Goal: Check status

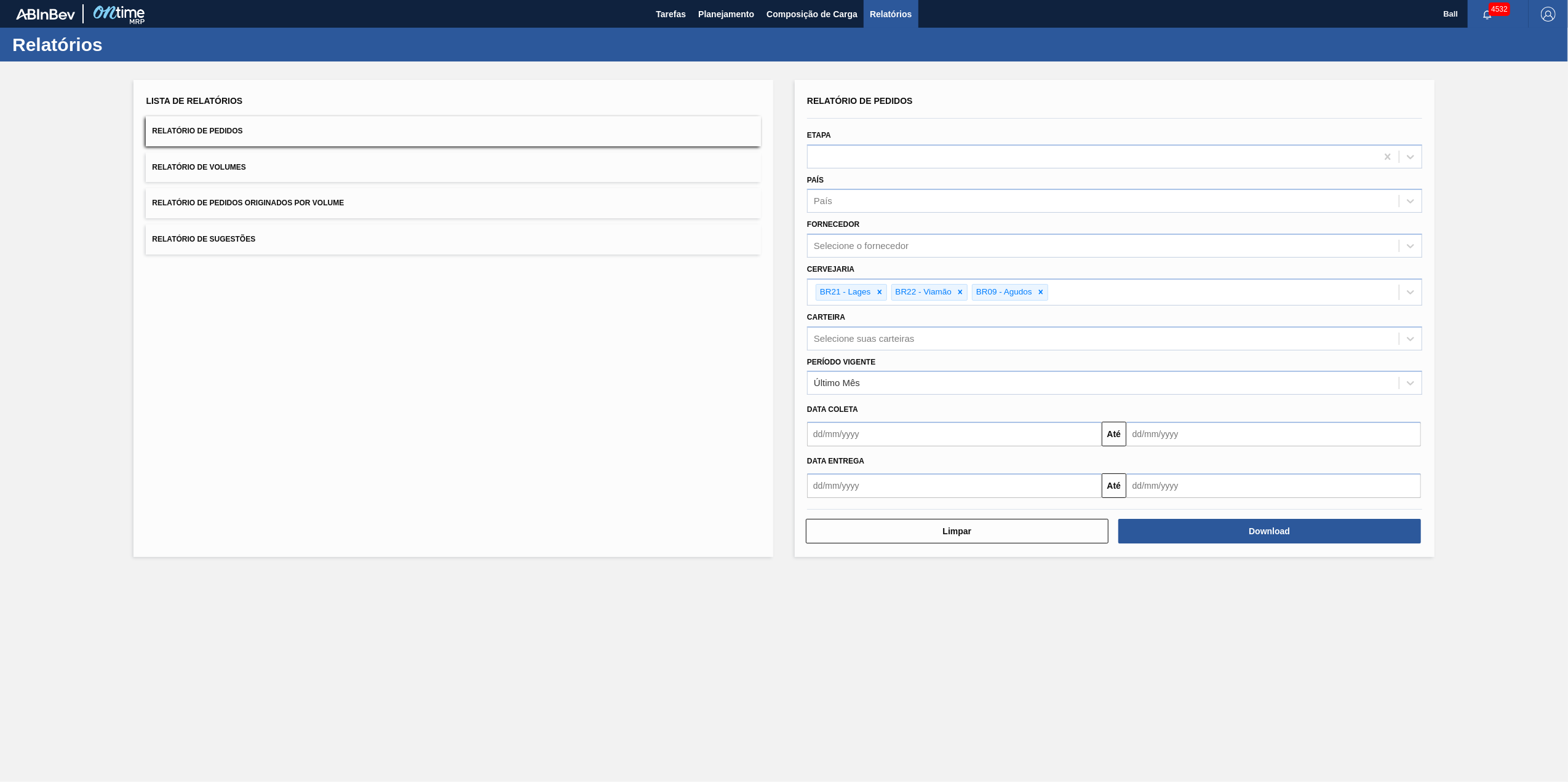
click at [343, 134] on button "Relatório de Pedidos" at bounding box center [453, 131] width 615 height 30
click at [1308, 536] on button "Download" at bounding box center [1269, 531] width 302 height 24
click at [1509, 352] on div "Lista de Relatórios Relatório de Pedidos Relatório de Volumes Relatório de Pedi…" at bounding box center [784, 317] width 1568 height 511
click at [267, 126] on button "Relatório de Pedidos" at bounding box center [453, 131] width 615 height 30
click at [252, 131] on button "Relatório de Pedidos" at bounding box center [453, 131] width 615 height 30
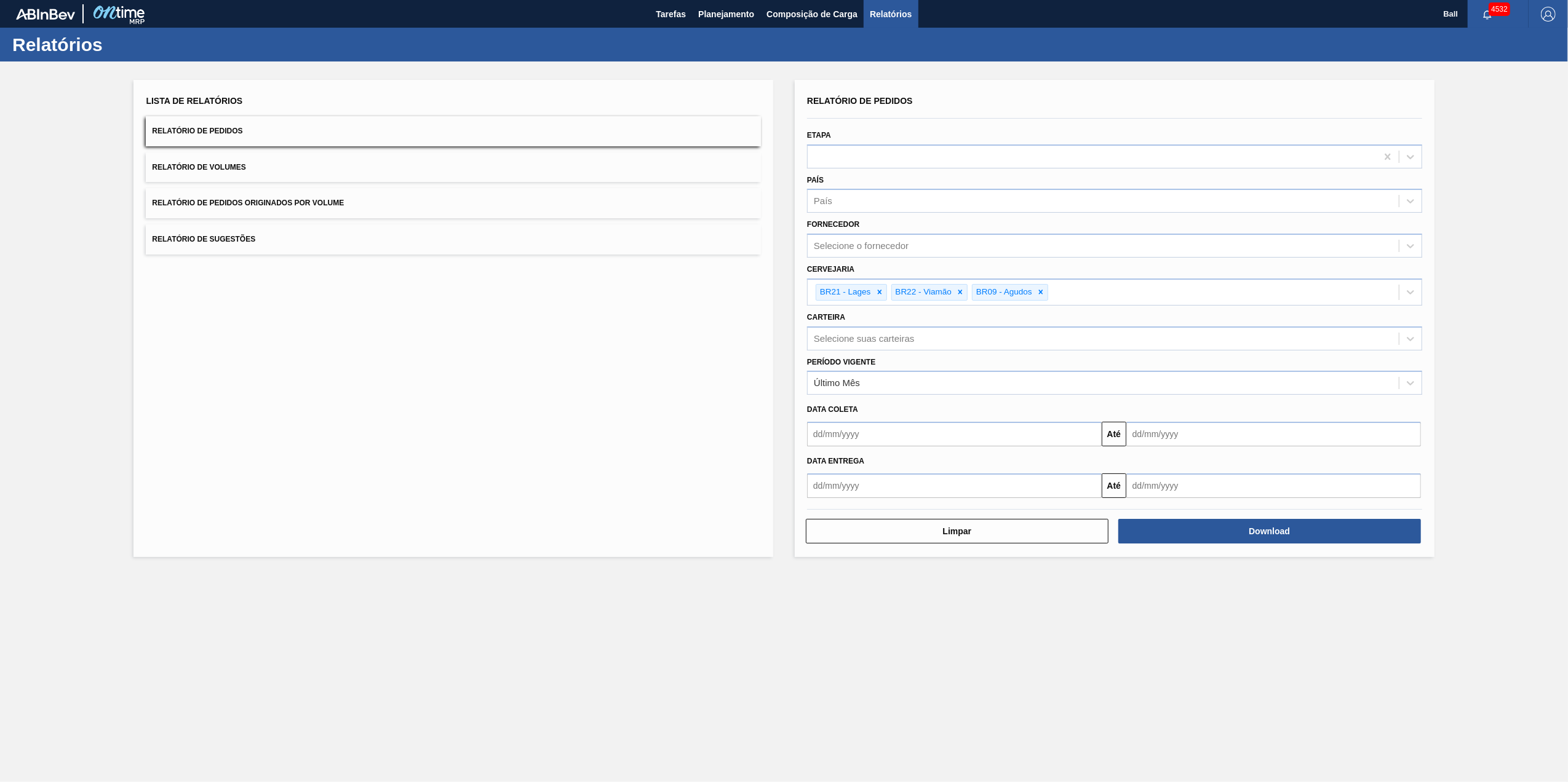
click at [320, 170] on button "Relatório de Volumes" at bounding box center [453, 168] width 615 height 30
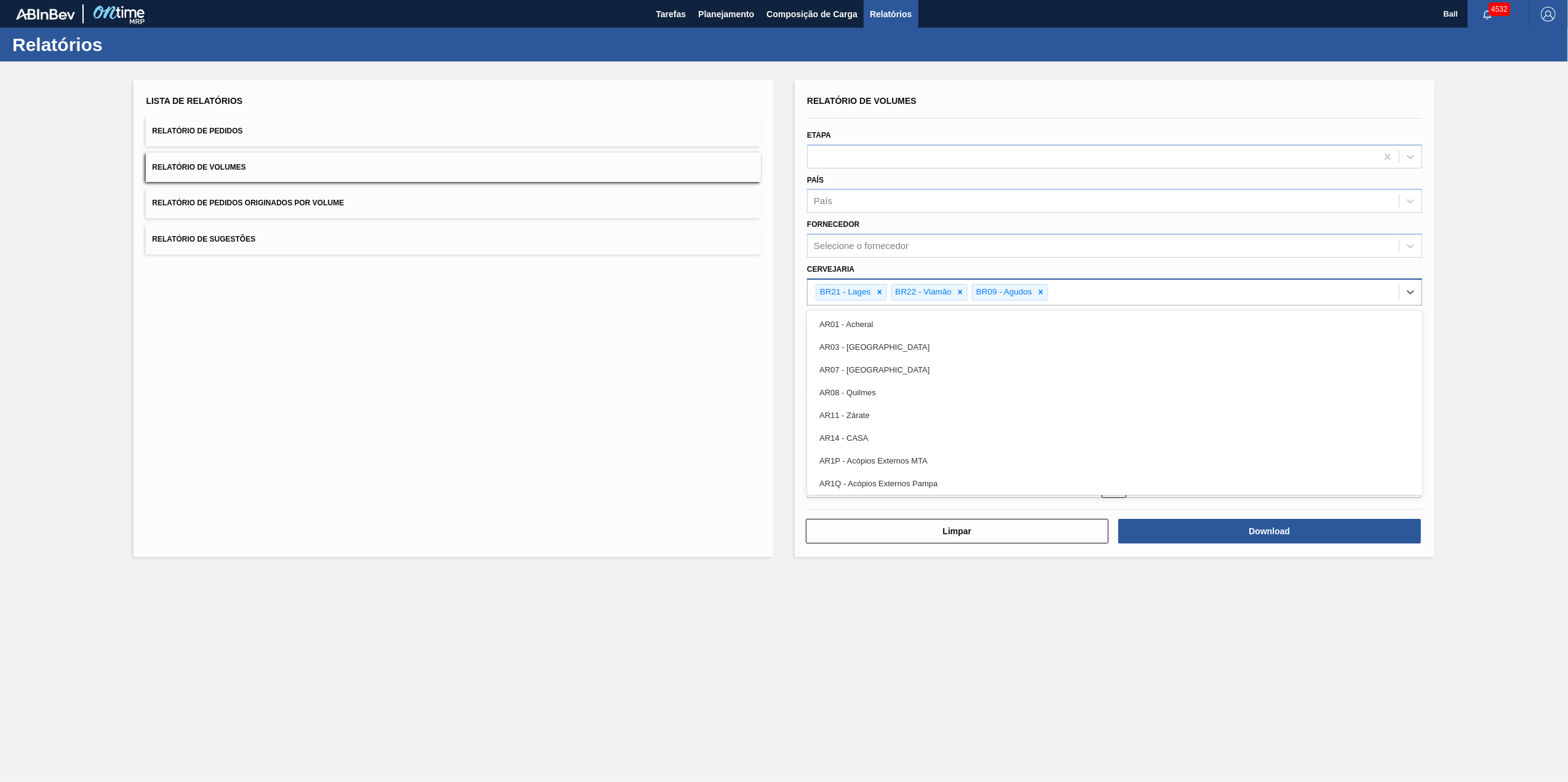
click at [1135, 302] on div "BR21 - Lages BR22 - Viamão BR09 - [GEOGRAPHIC_DATA]" at bounding box center [1103, 292] width 591 height 25
type input "pira"
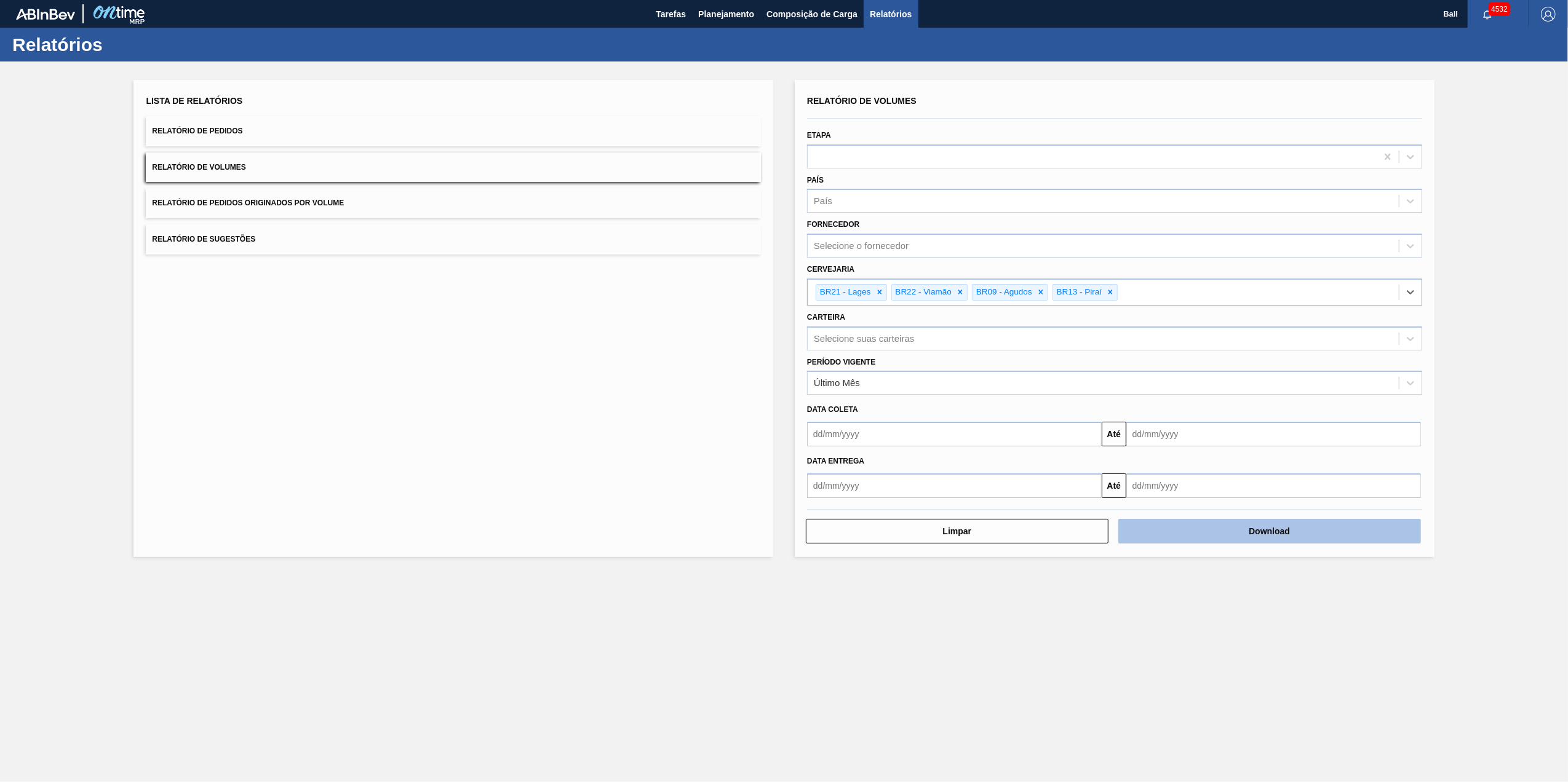
click at [1216, 532] on button "Download" at bounding box center [1269, 531] width 302 height 24
drag, startPoint x: 1098, startPoint y: 642, endPoint x: 630, endPoint y: 503, distance: 488.2
click at [1098, 642] on main "Tarefas Planejamento Composição de Carga Relatórios Ball 4532 Marcar todas como…" at bounding box center [784, 391] width 1568 height 782
click at [879, 11] on span "Relatórios" at bounding box center [891, 14] width 42 height 15
click at [743, 15] on span "Planejamento" at bounding box center [725, 14] width 56 height 15
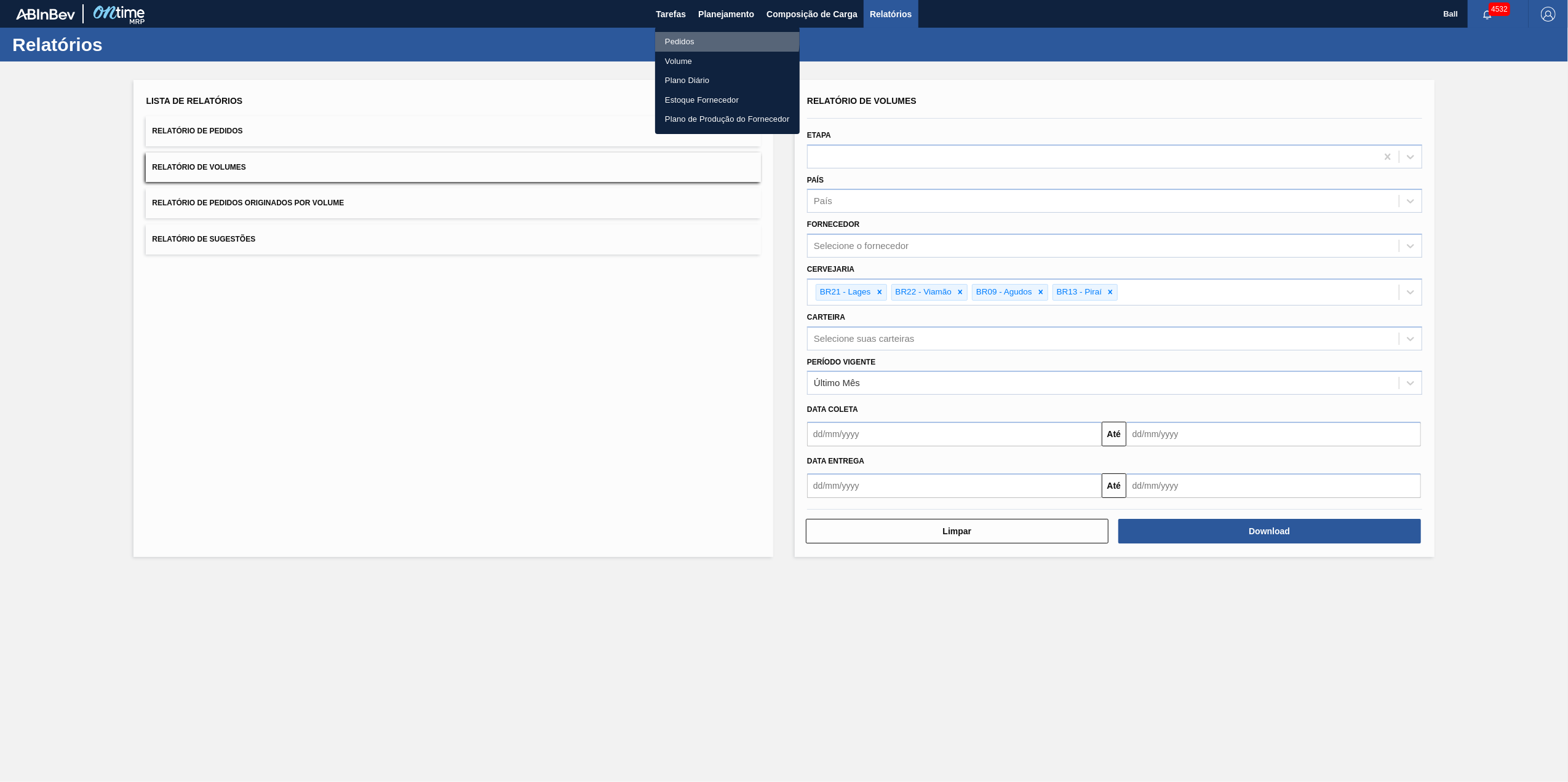
click at [687, 33] on li "Pedidos" at bounding box center [727, 41] width 145 height 19
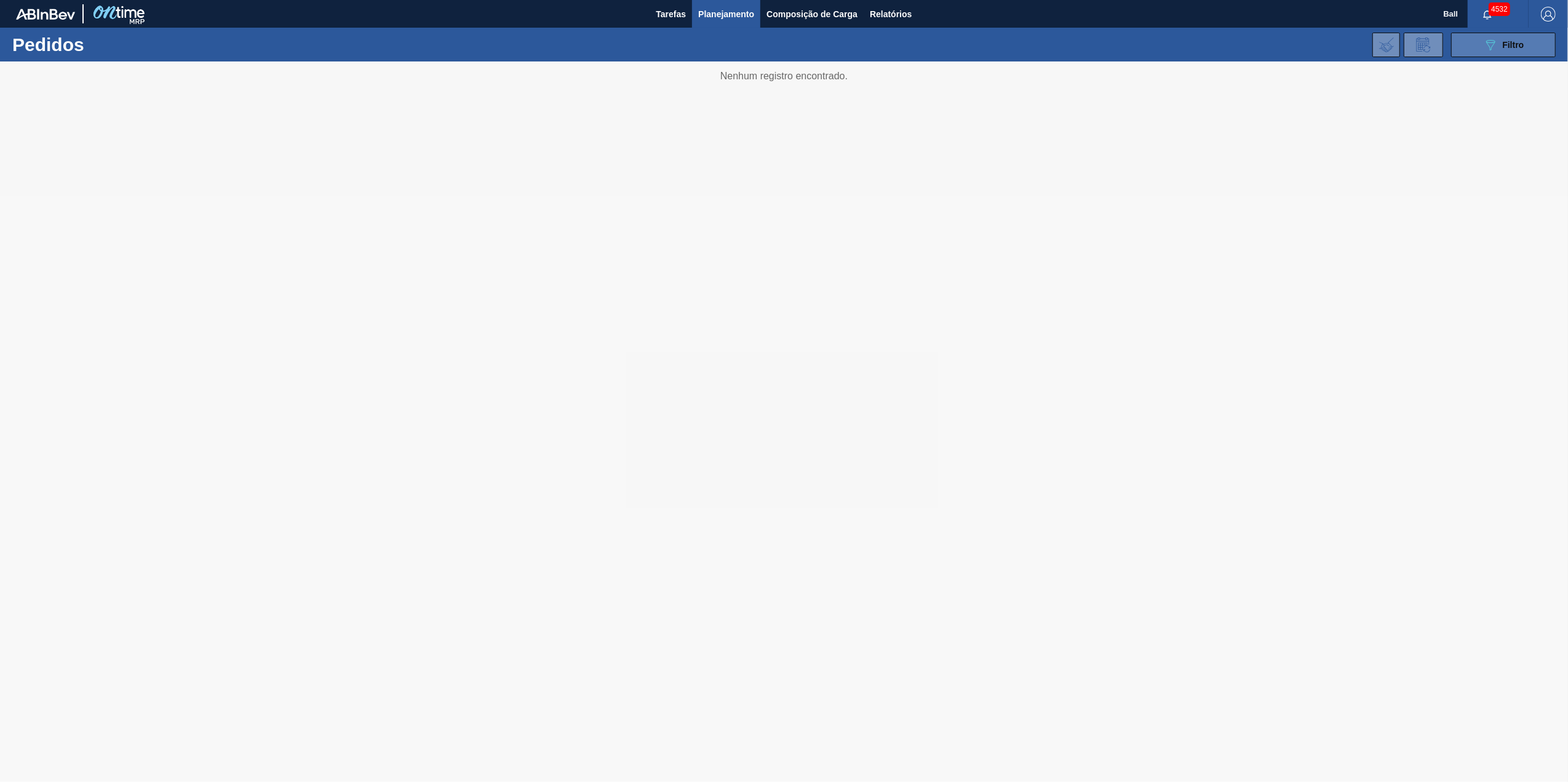
click at [1519, 42] on span "Filtro" at bounding box center [1514, 45] width 21 height 10
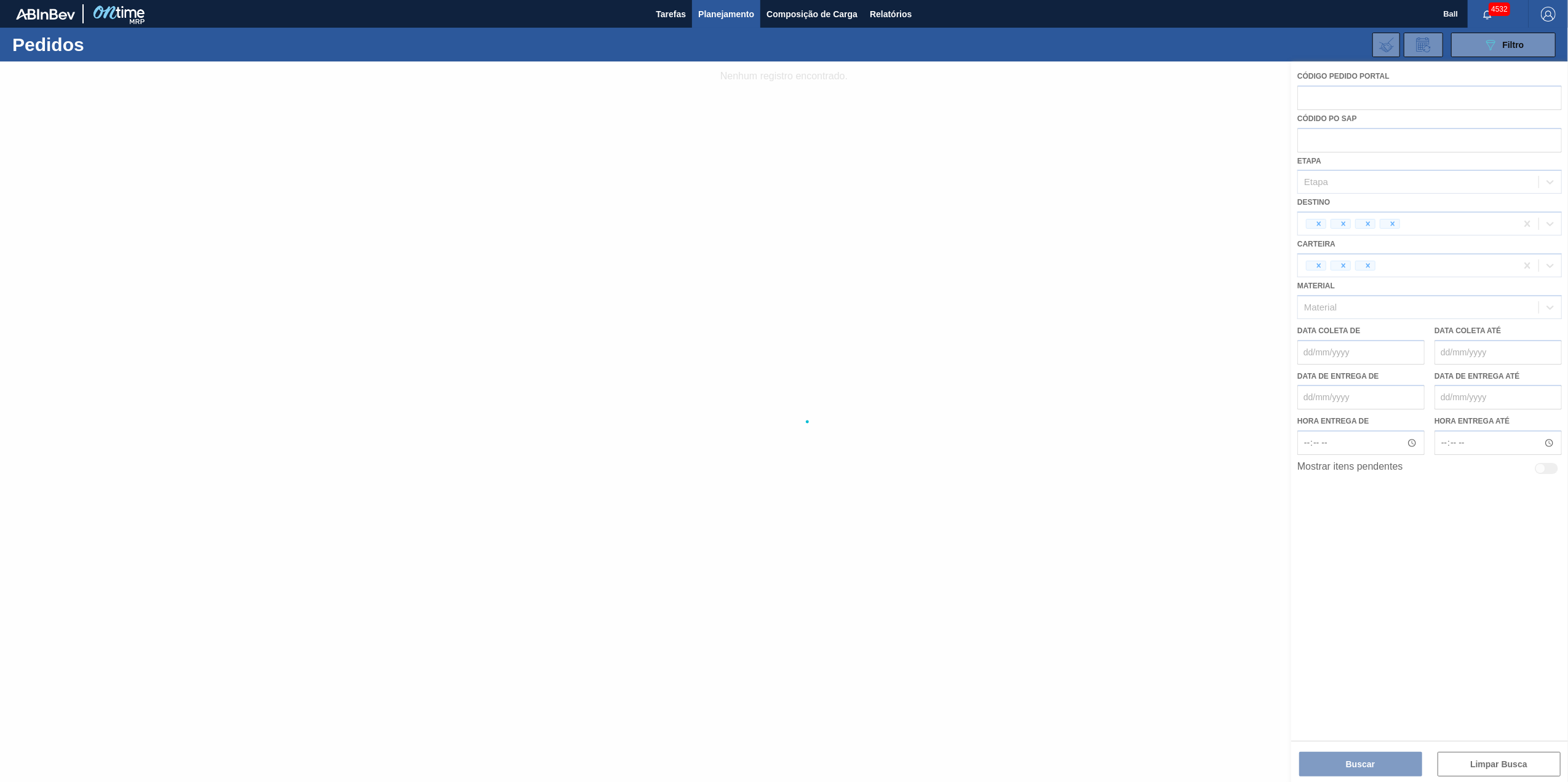
click at [1499, 751] on div at bounding box center [784, 422] width 1568 height 721
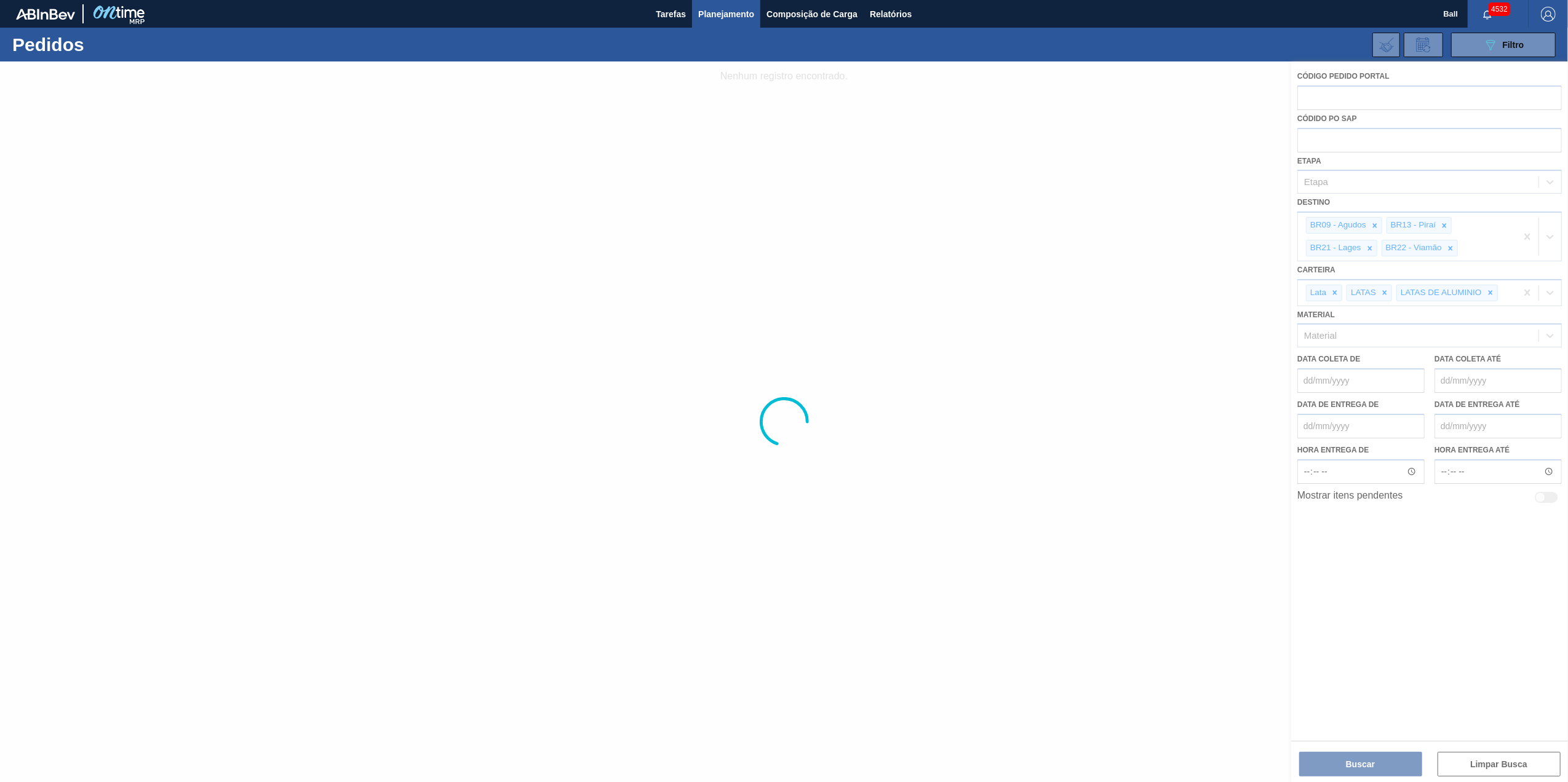
click at [1507, 769] on div at bounding box center [784, 422] width 1568 height 721
click at [1506, 763] on div at bounding box center [784, 422] width 1568 height 721
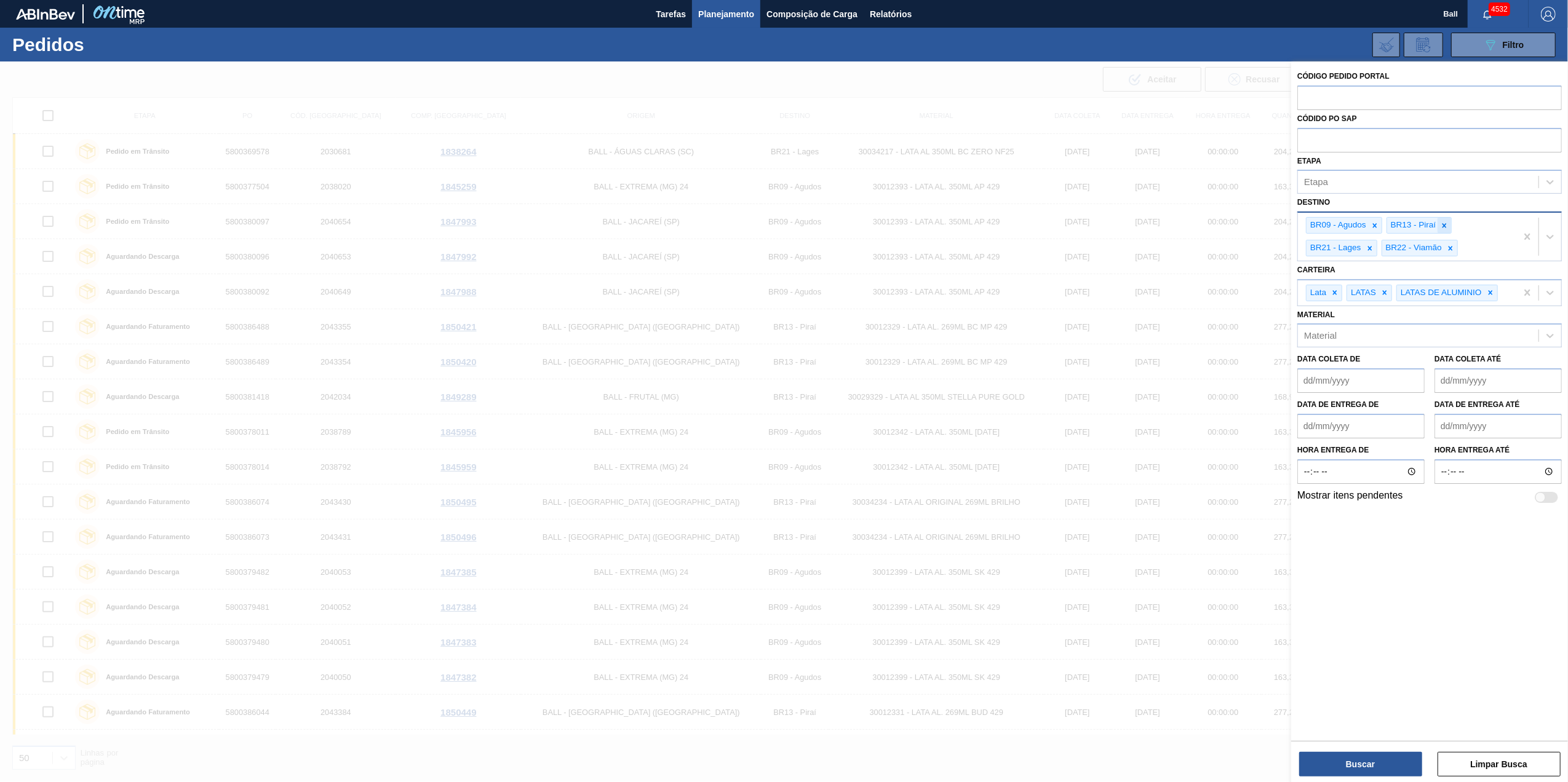
click at [1448, 223] on icon at bounding box center [1444, 226] width 9 height 9
click at [1371, 770] on button "Buscar" at bounding box center [1360, 764] width 123 height 24
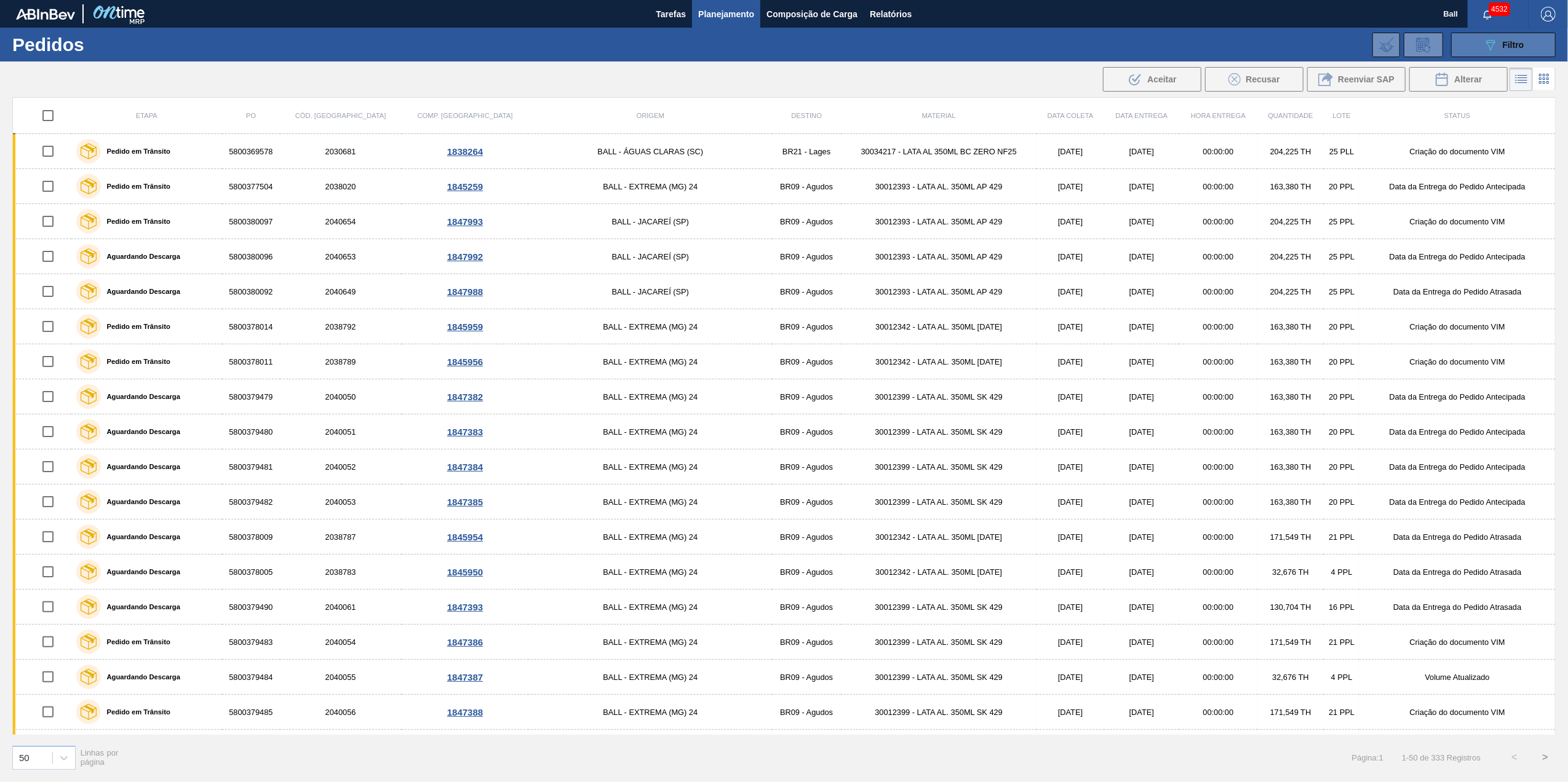
click at [1489, 50] on icon "089F7B8B-B2A5-4AFE-B5C0-19BA573D28AC" at bounding box center [1490, 45] width 15 height 15
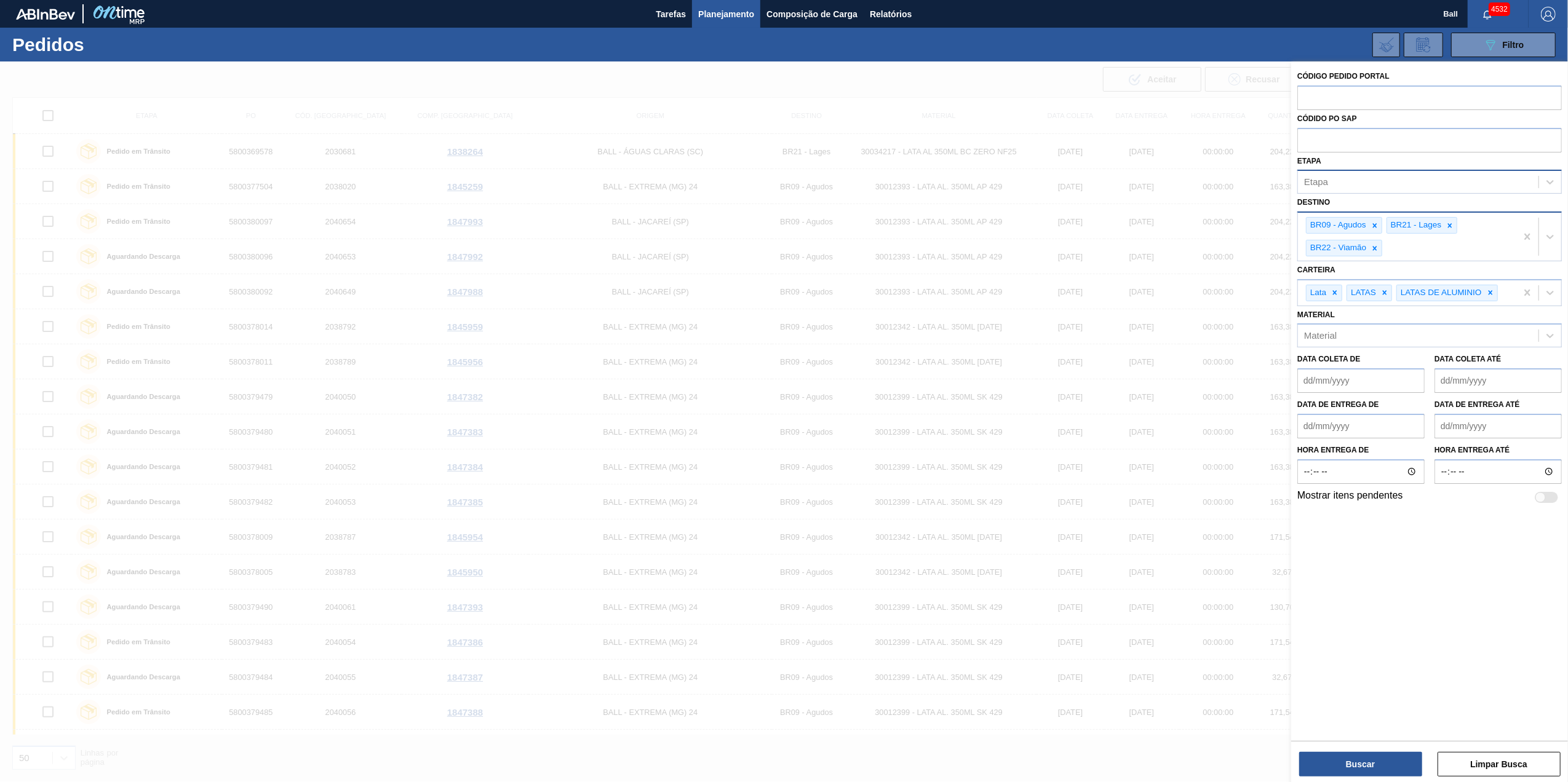
click at [1318, 173] on div "Etapa" at bounding box center [1418, 182] width 240 height 18
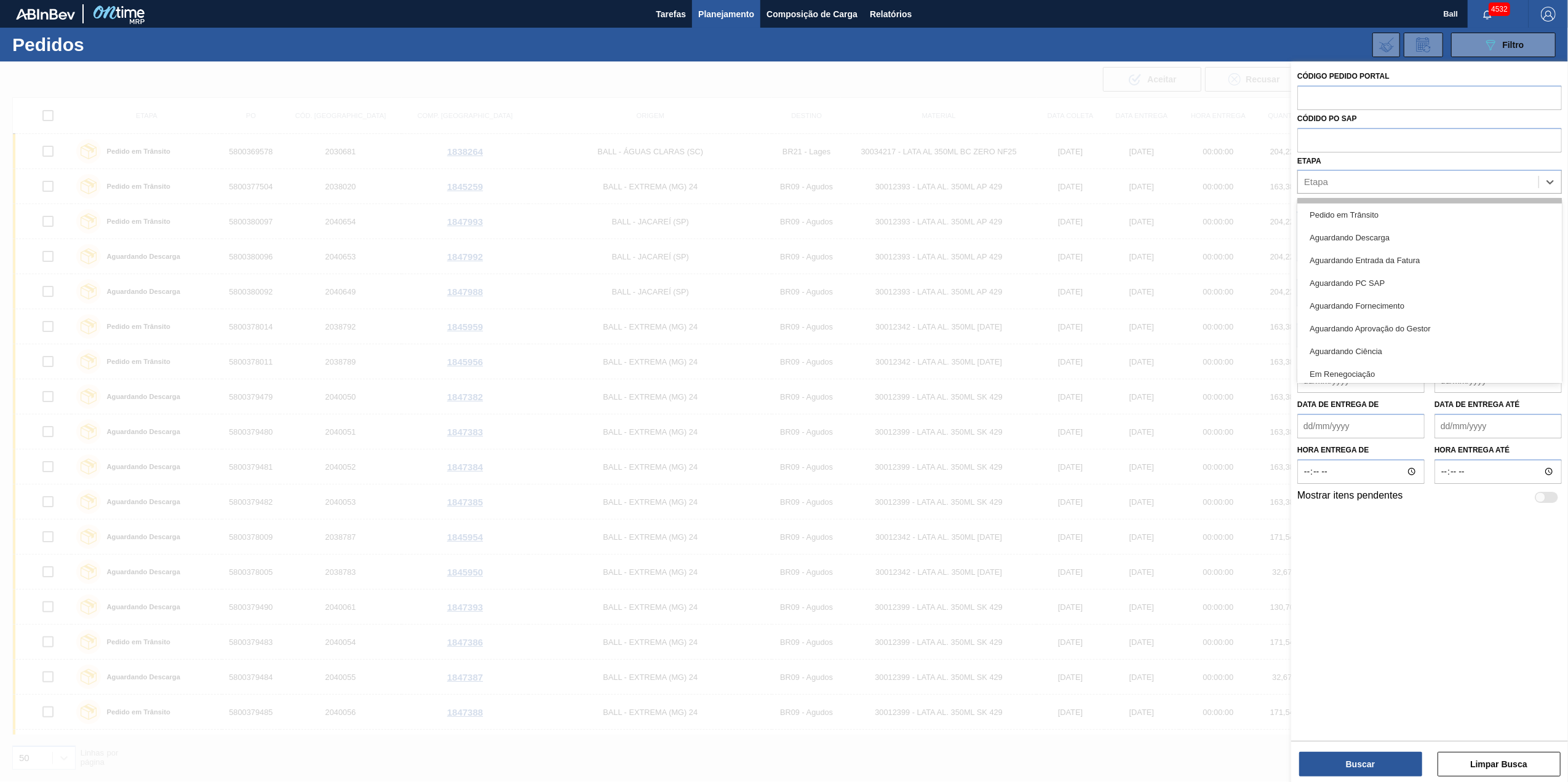
scroll to position [161, 0]
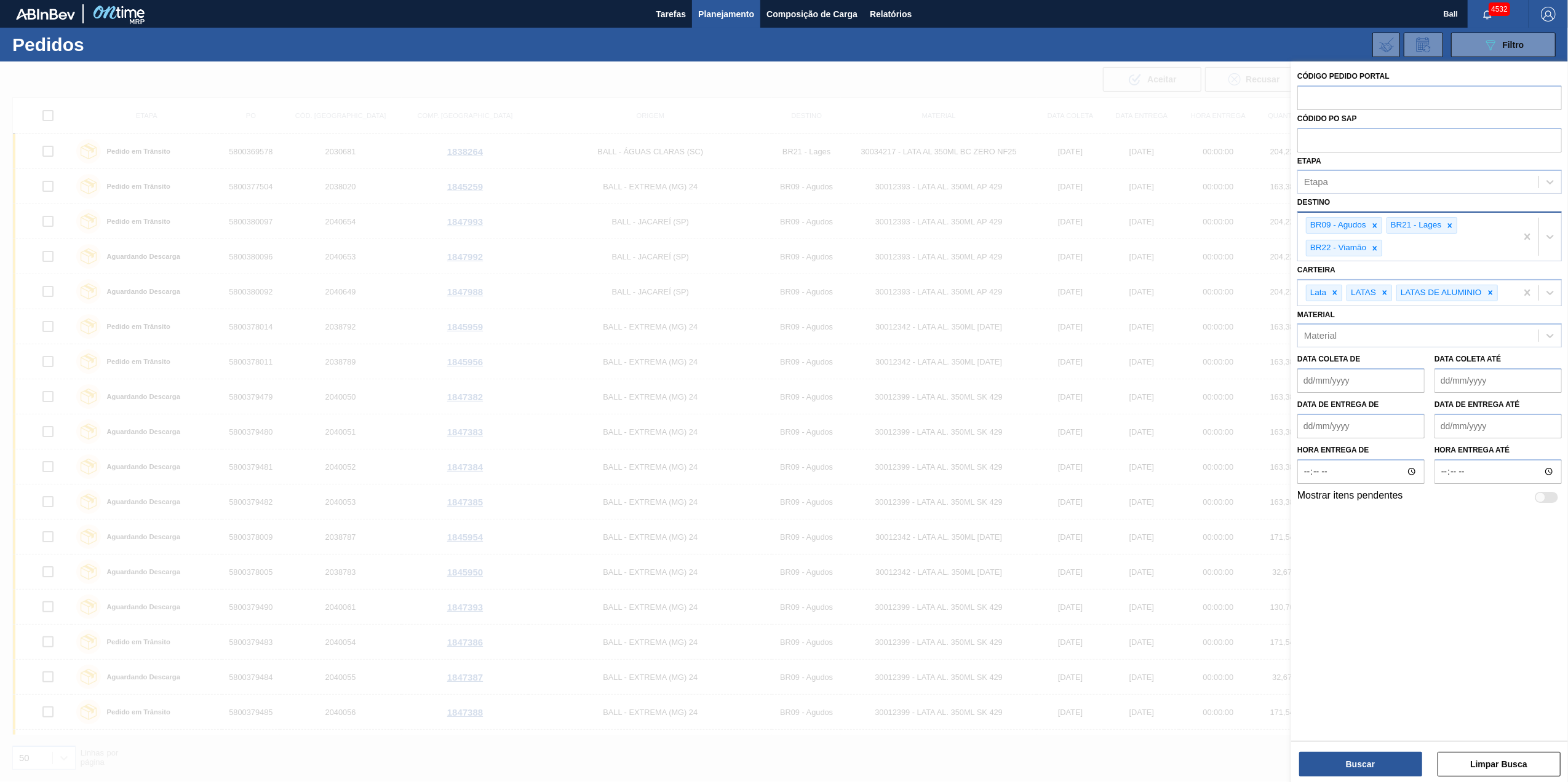
click at [963, 273] on div at bounding box center [784, 452] width 1568 height 782
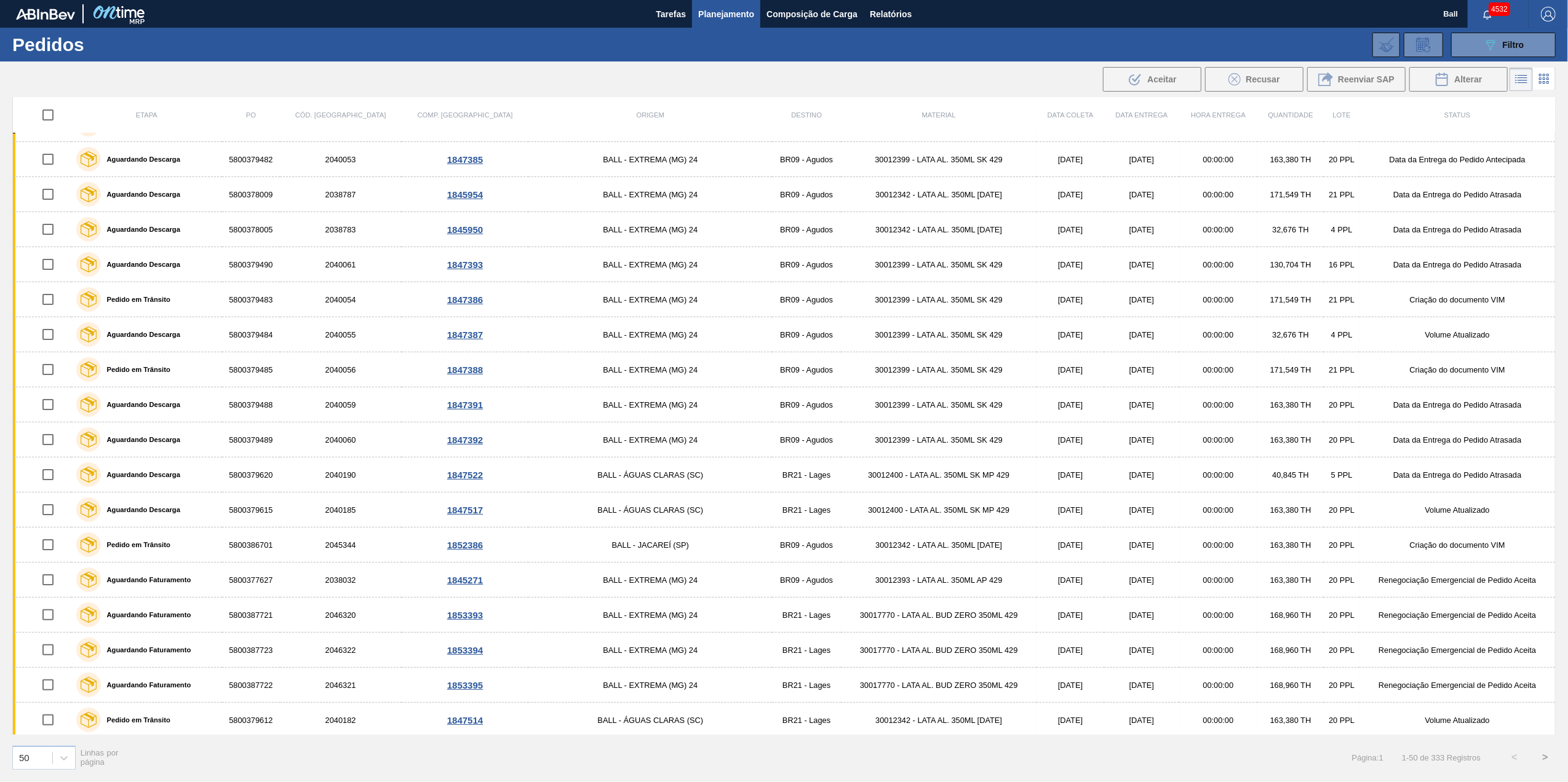
scroll to position [0, 0]
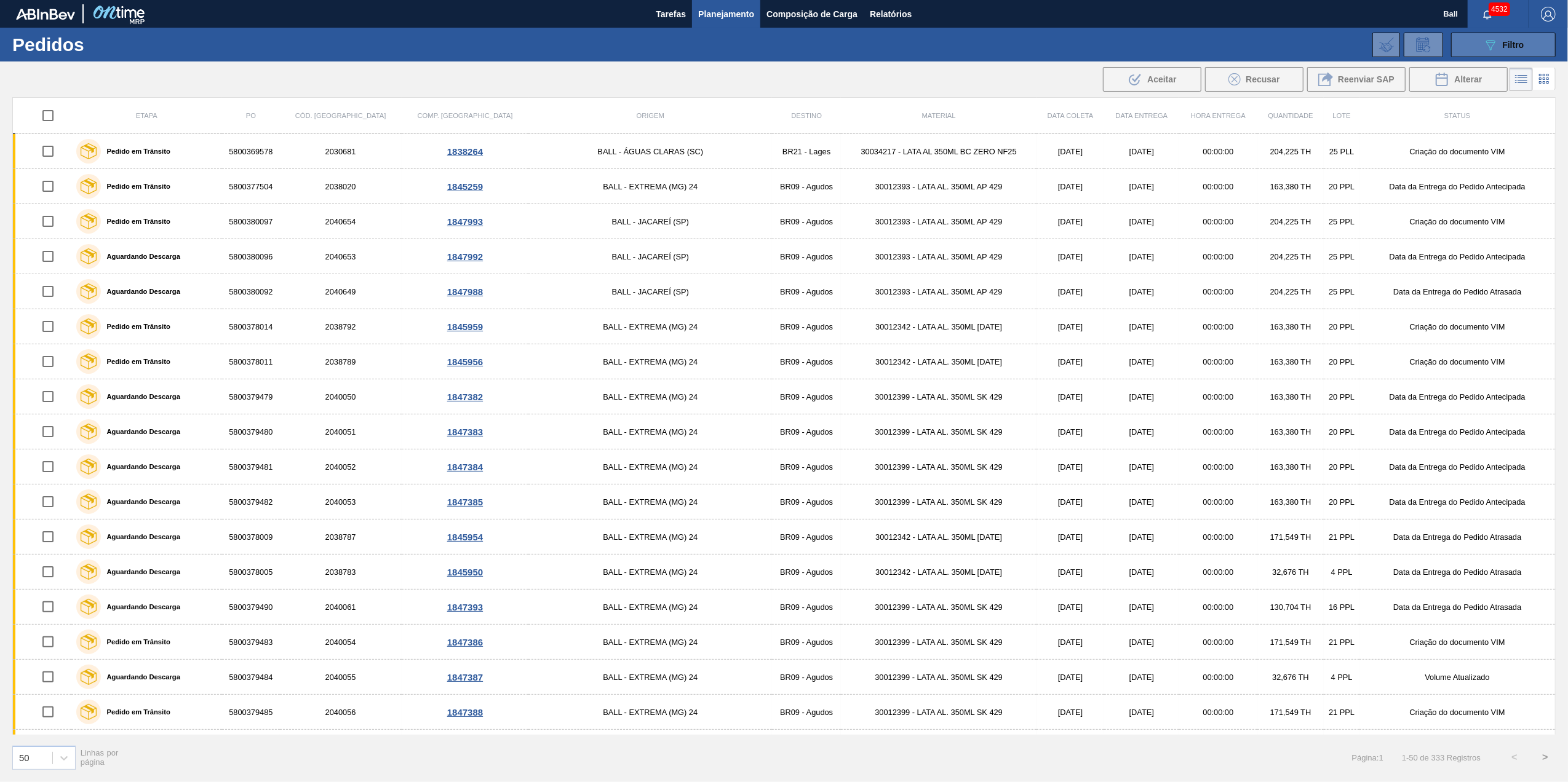
click at [1518, 38] on div "089F7B8B-B2A5-4AFE-B5C0-19BA573D28AC Filtro" at bounding box center [1504, 45] width 41 height 15
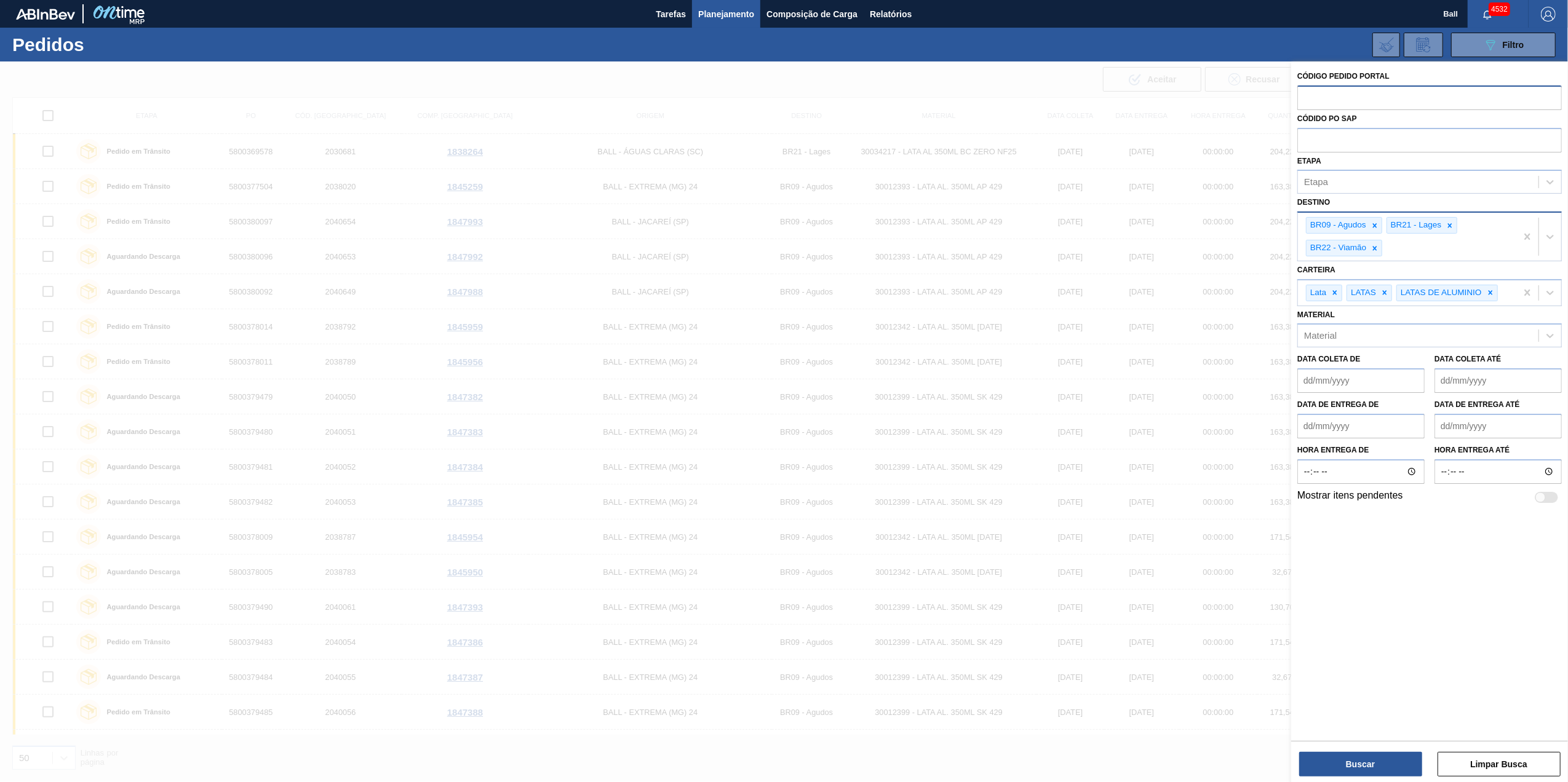
click at [1368, 99] on input "text" at bounding box center [1430, 97] width 265 height 23
click at [1366, 171] on div "Etapa" at bounding box center [1430, 181] width 265 height 24
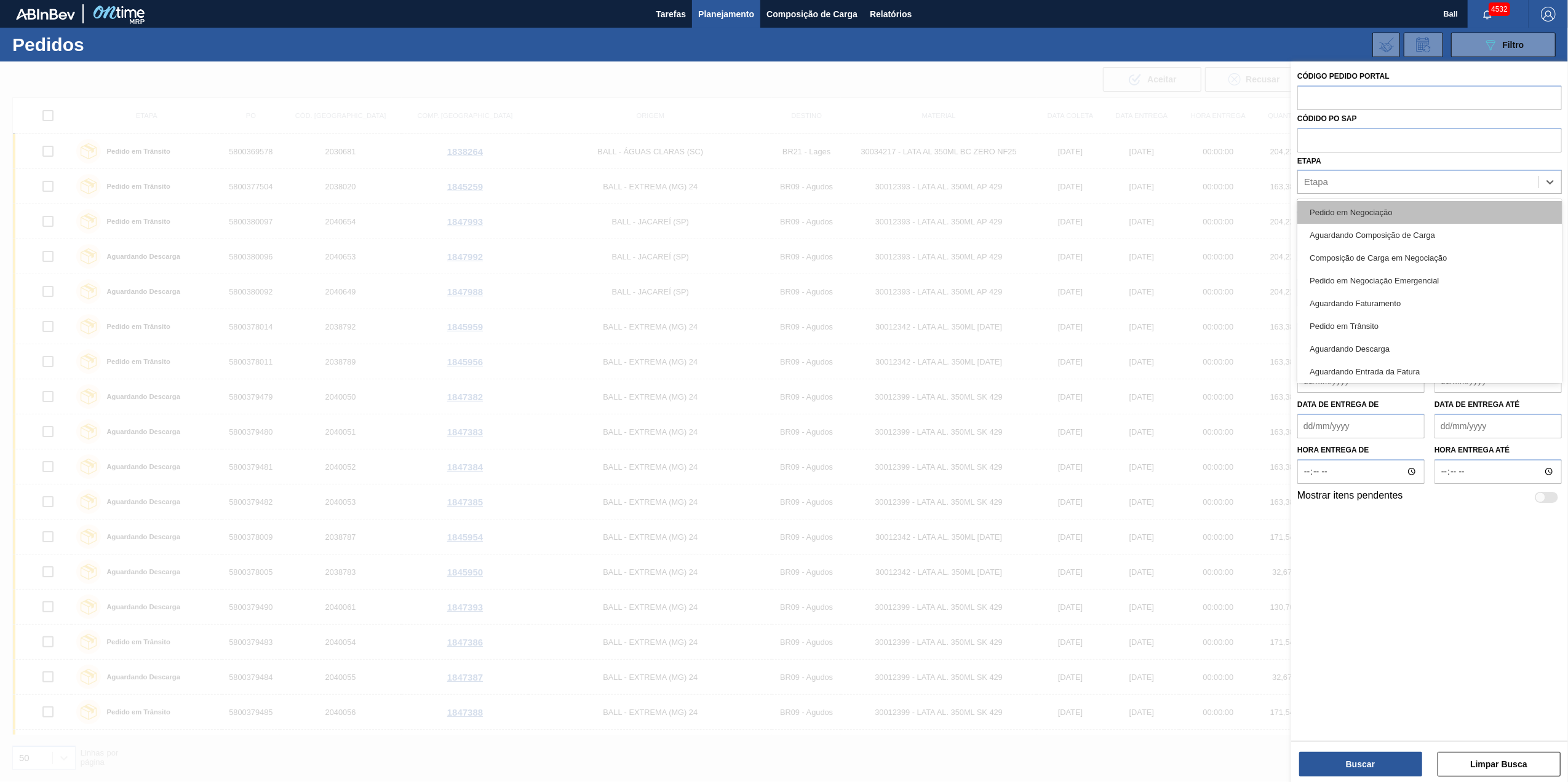
scroll to position [161, 0]
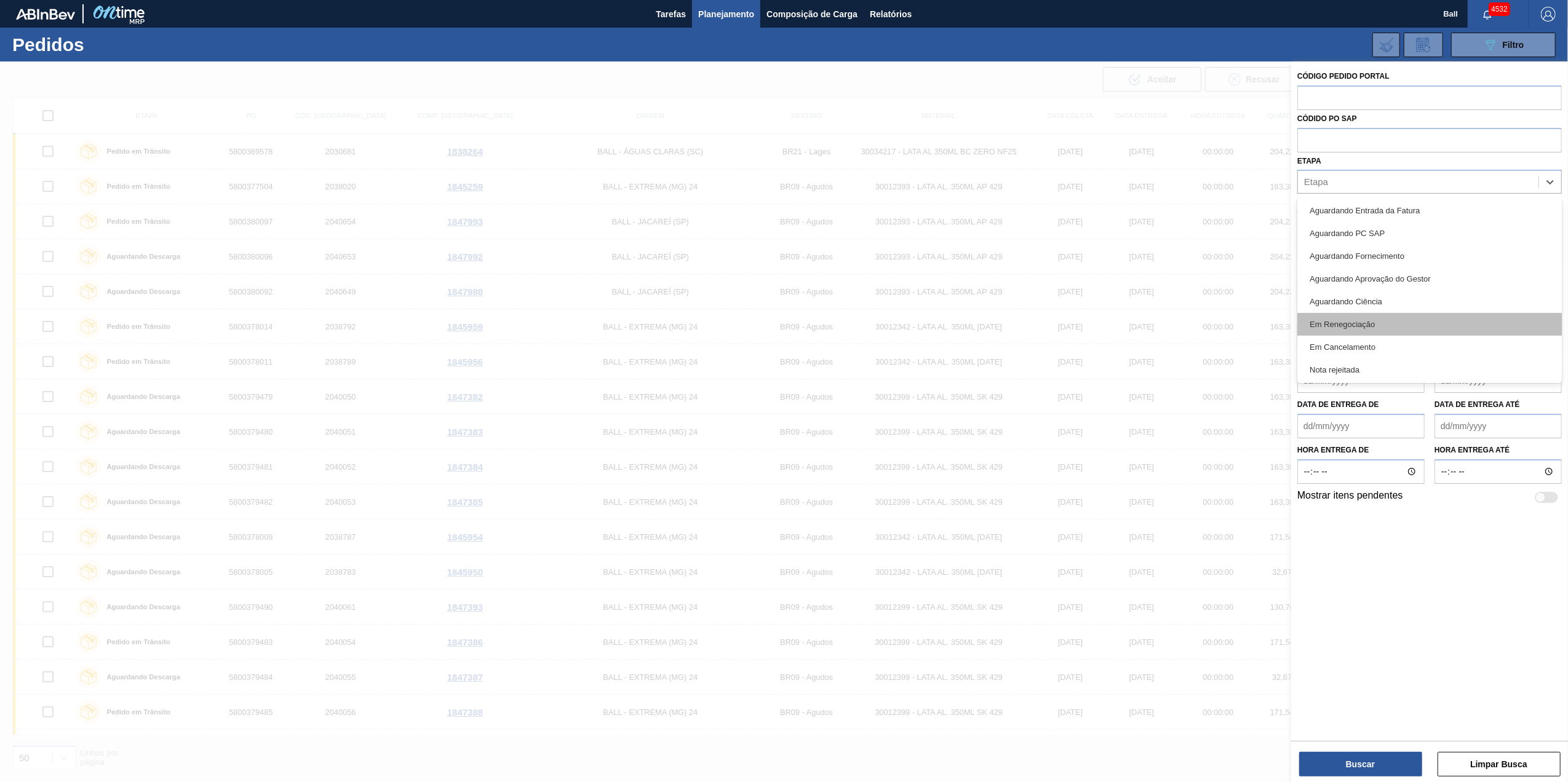
click at [1384, 327] on div "Em Renegociação" at bounding box center [1430, 324] width 265 height 23
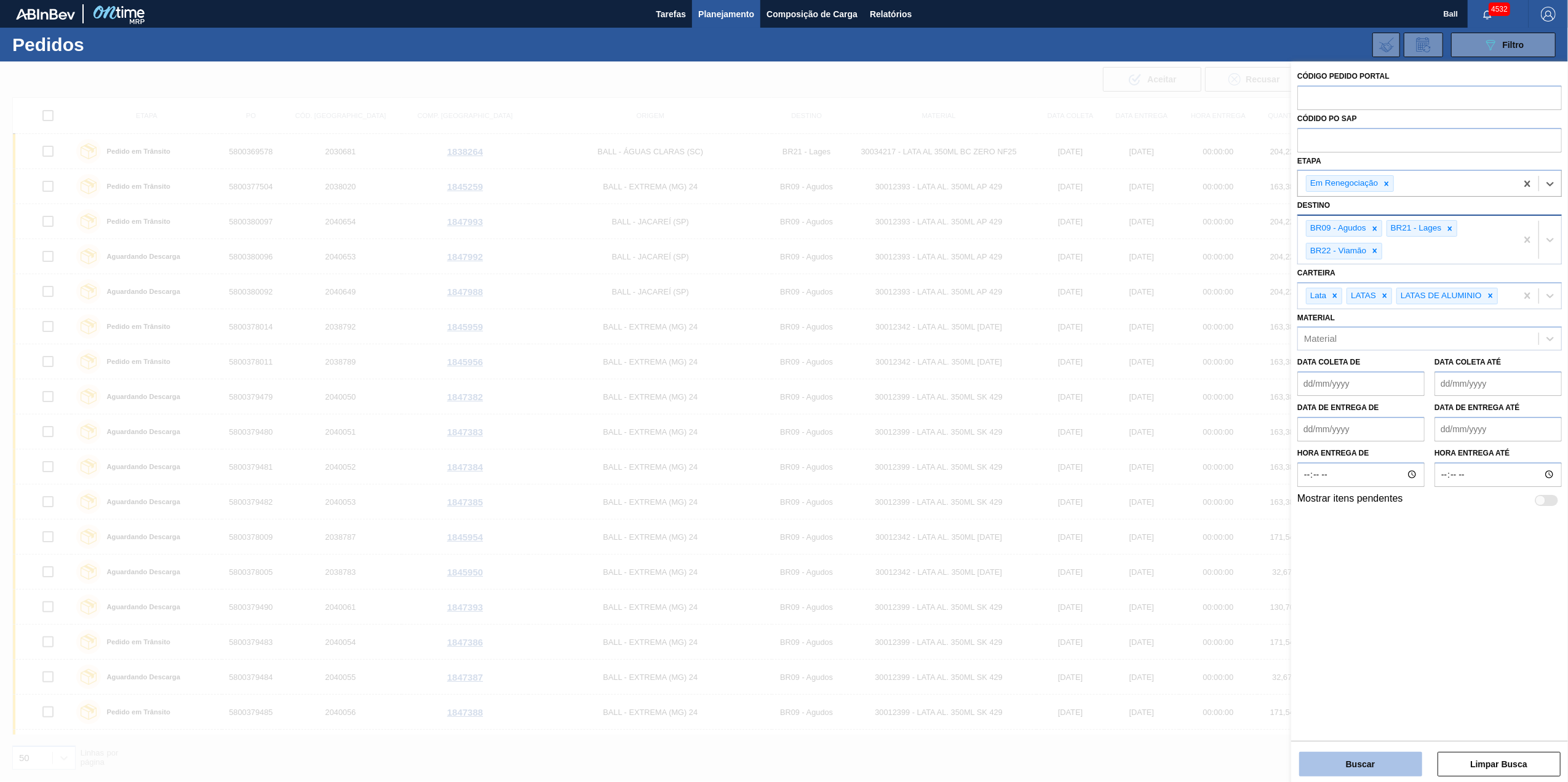
click at [1395, 763] on button "Buscar" at bounding box center [1360, 764] width 123 height 24
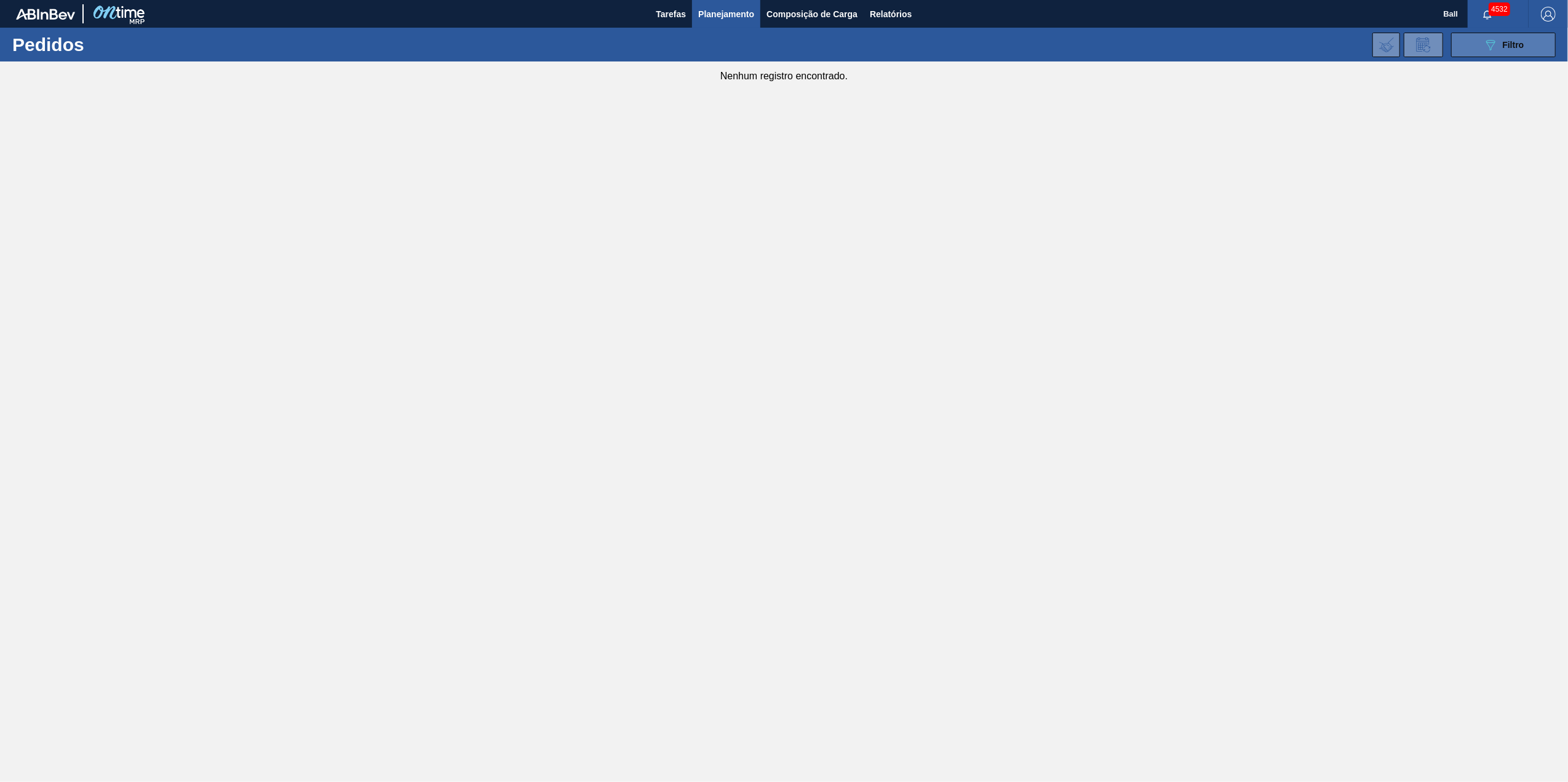
click at [1532, 42] on button "089F7B8B-B2A5-4AFE-B5C0-19BA573D28AC Filtro" at bounding box center [1503, 44] width 105 height 24
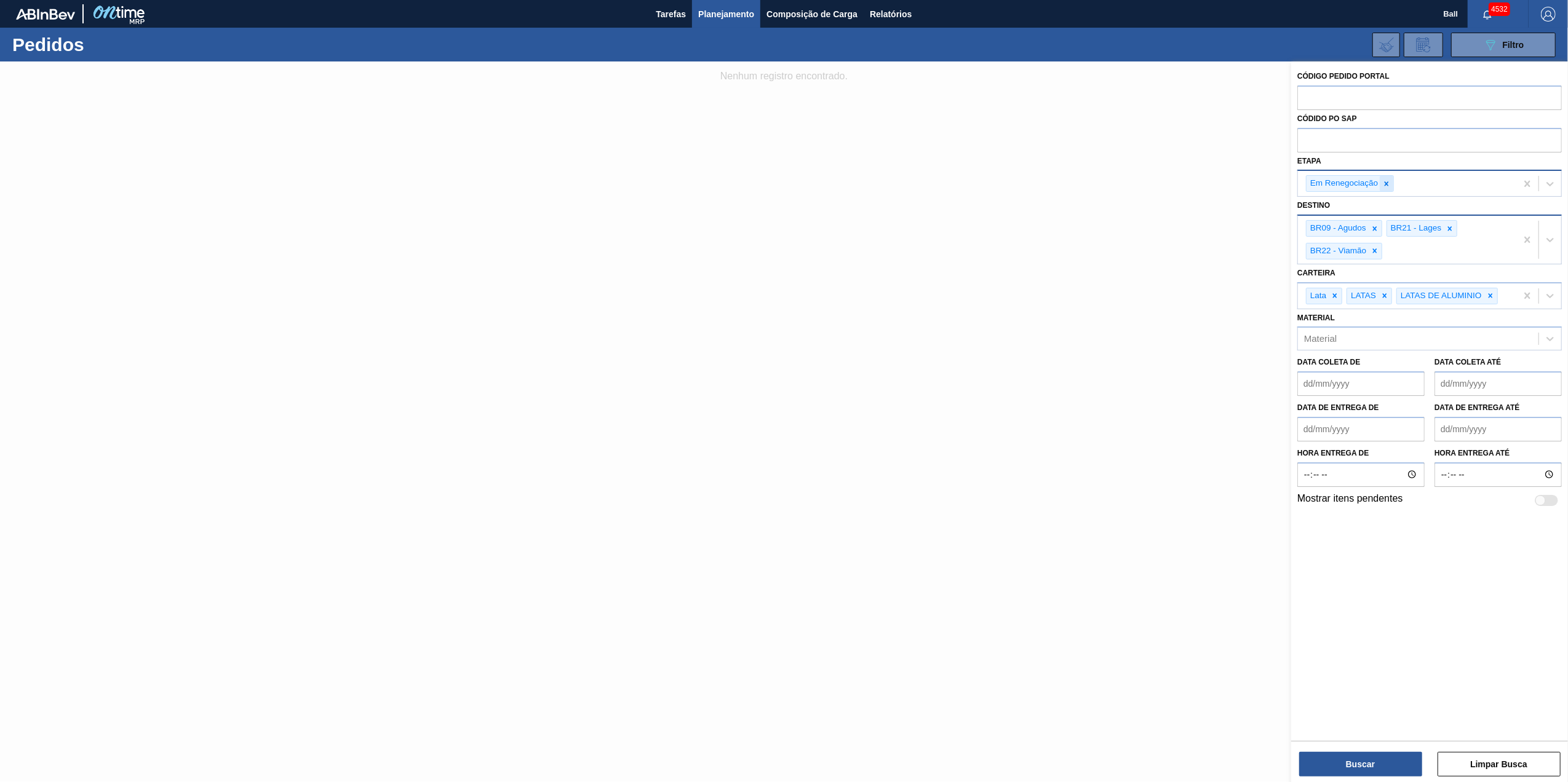
click at [1388, 182] on icon at bounding box center [1386, 184] width 9 height 9
click at [1550, 183] on icon at bounding box center [1550, 183] width 8 height 4
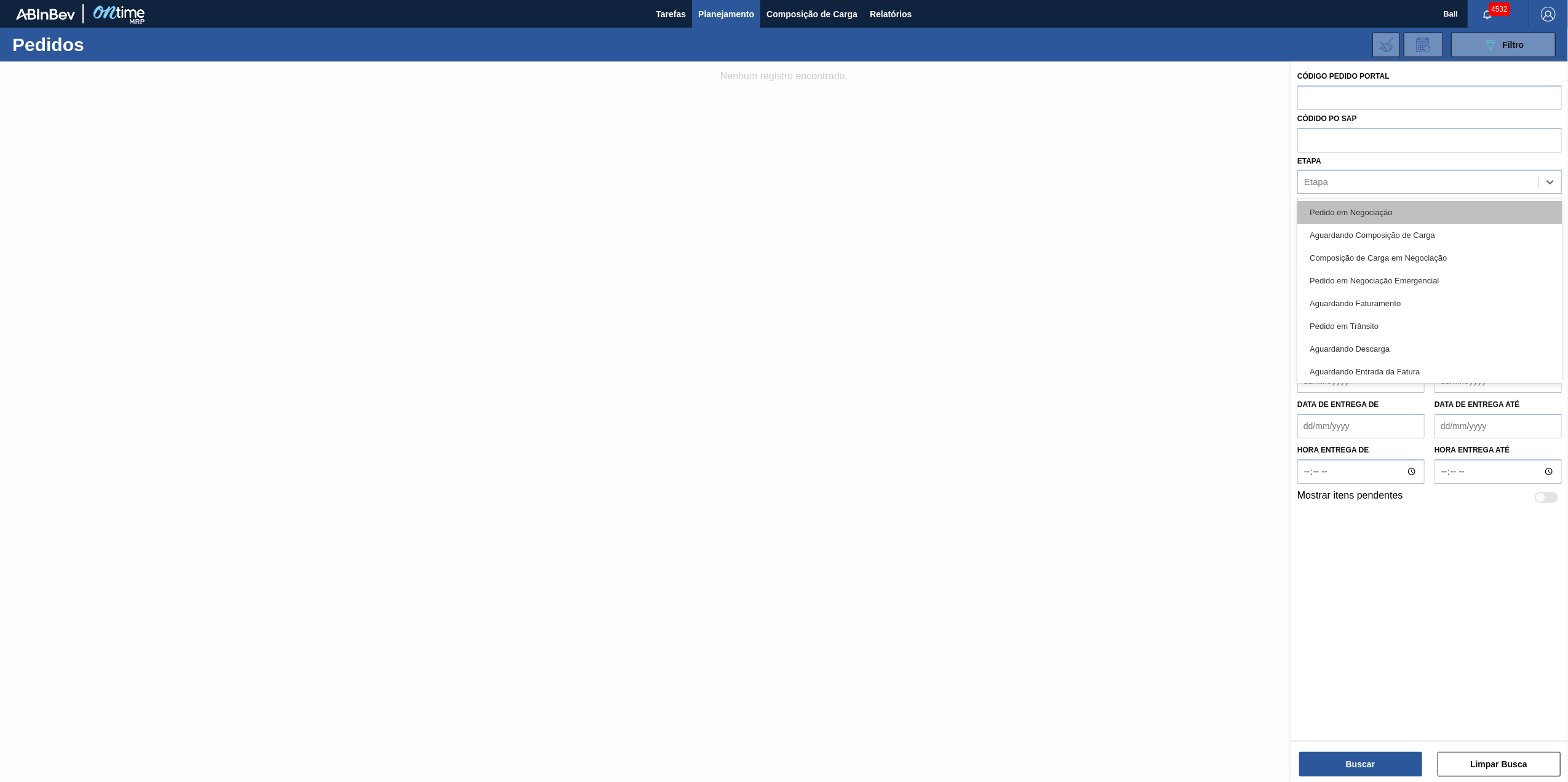
click at [1473, 207] on div "Pedido em Negociação" at bounding box center [1430, 212] width 265 height 23
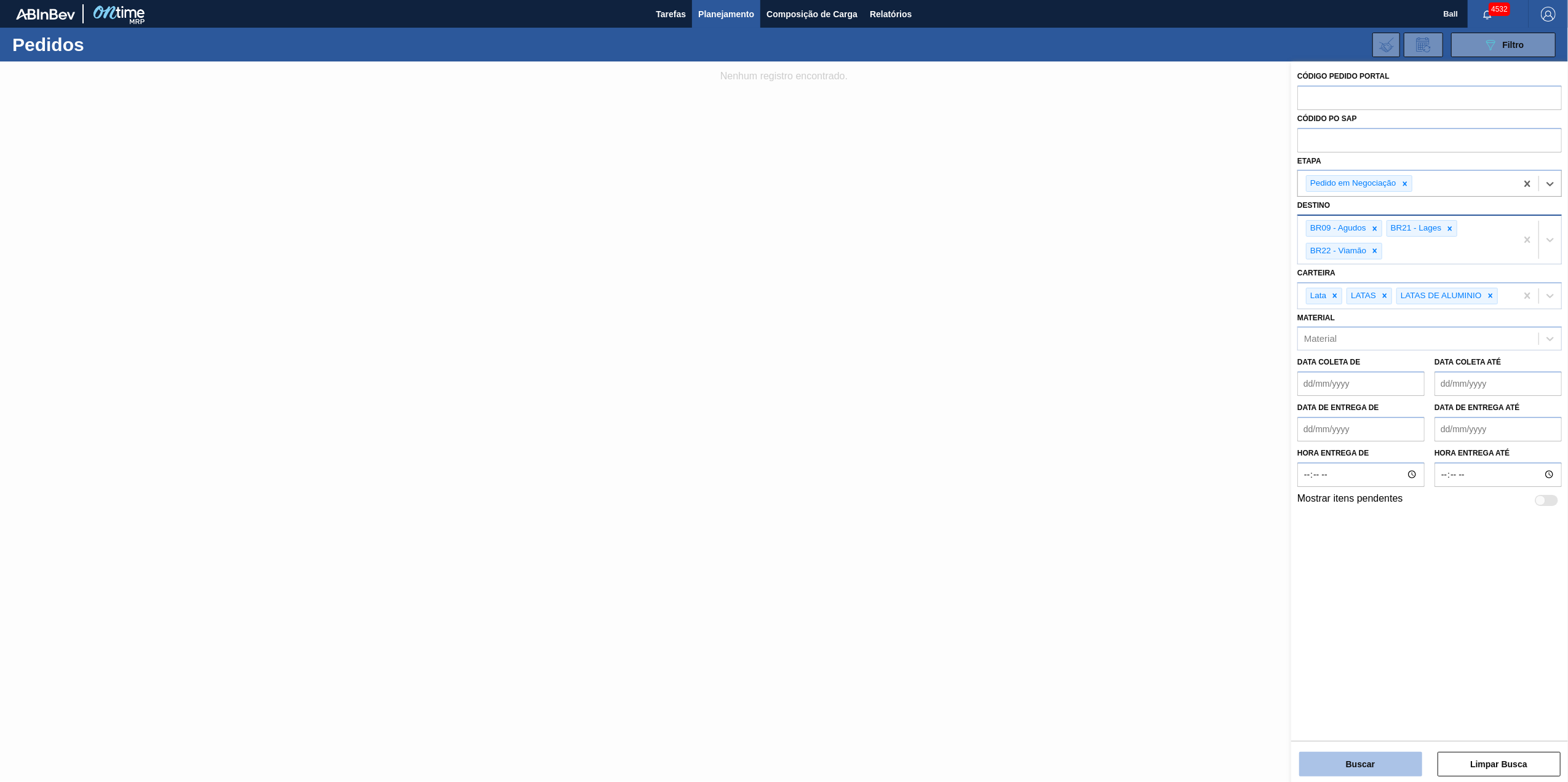
click at [1376, 759] on button "Buscar" at bounding box center [1360, 764] width 123 height 24
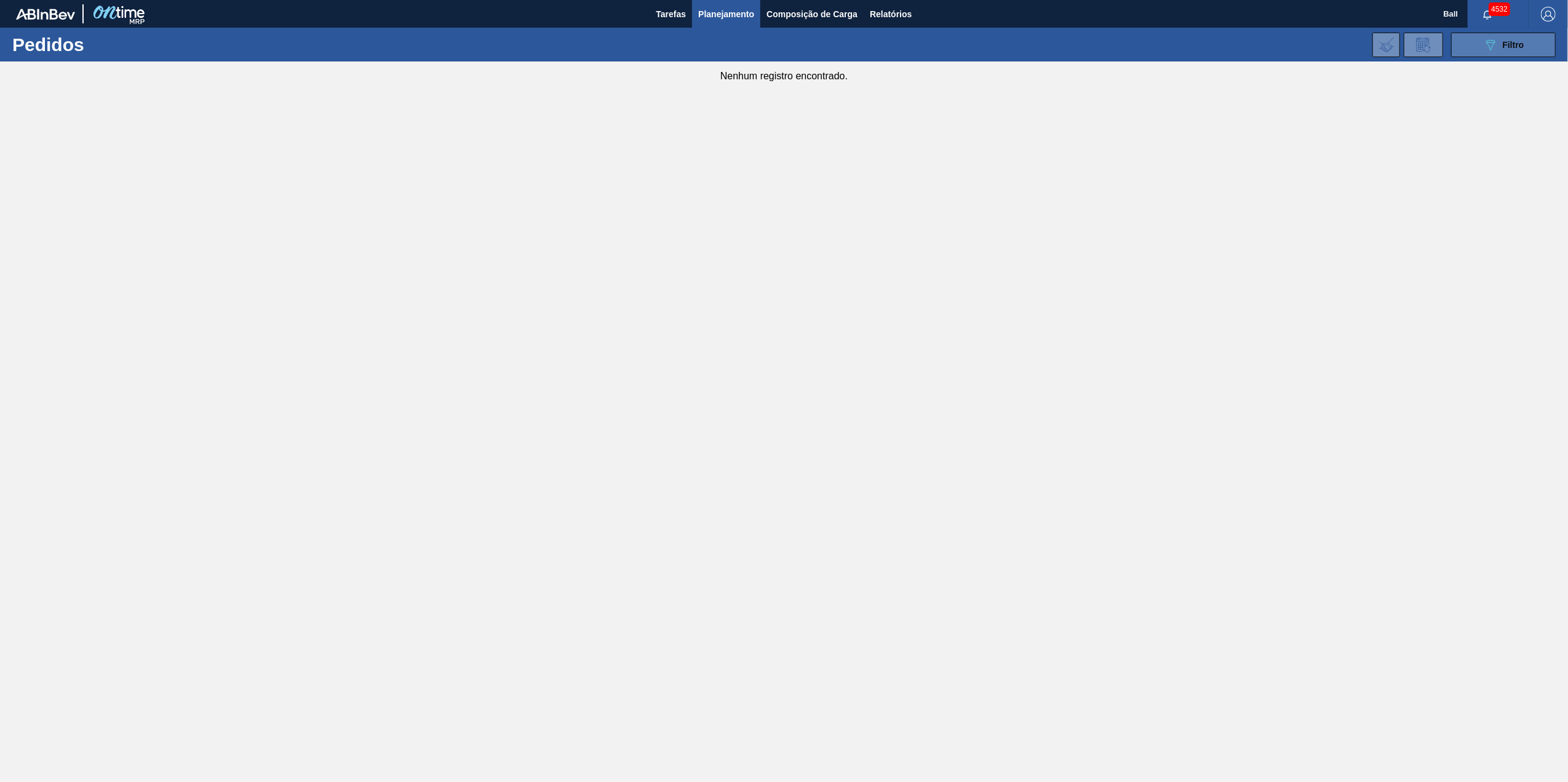
click at [1519, 46] on span "Filtro" at bounding box center [1514, 45] width 21 height 10
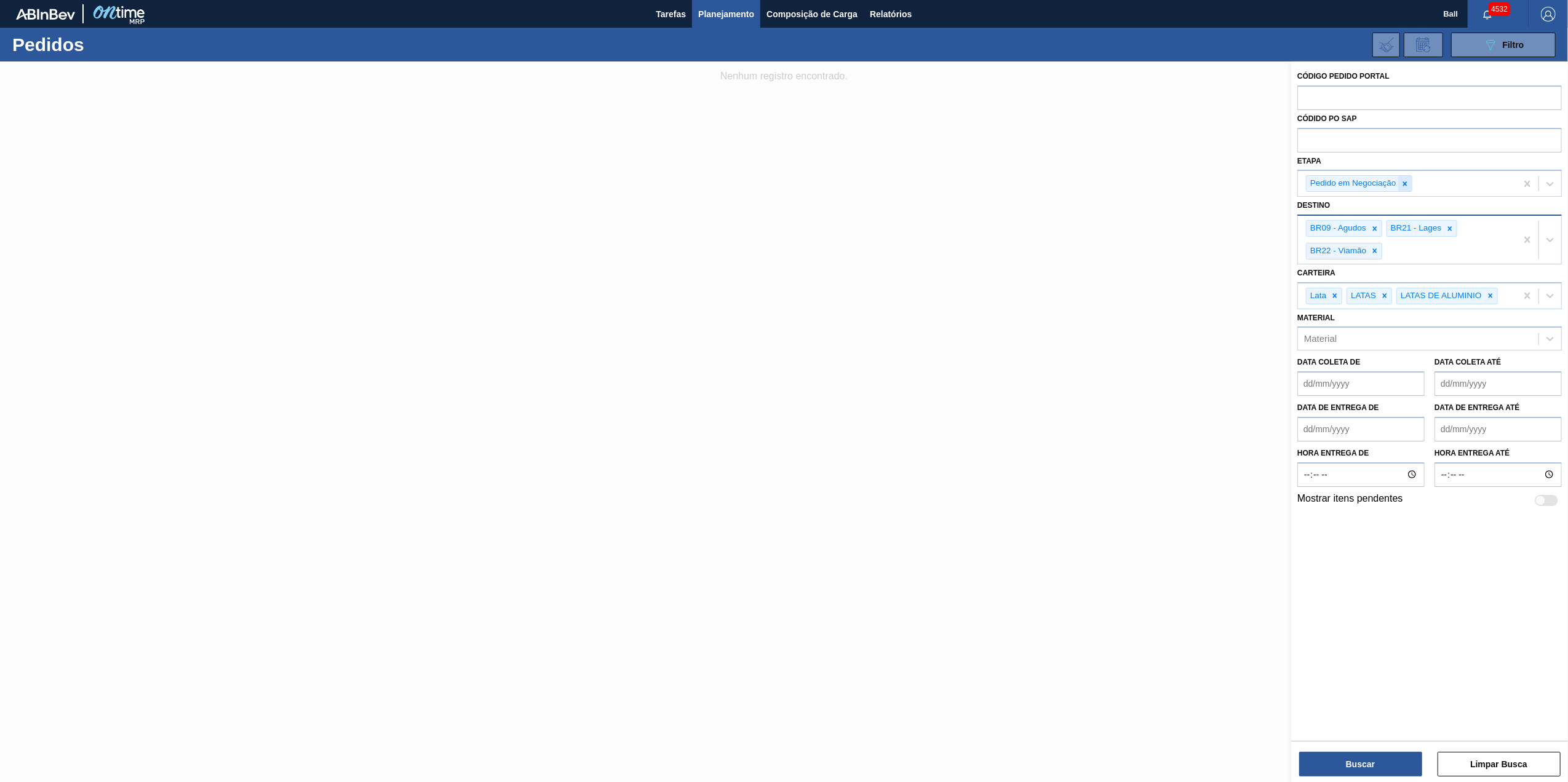
click at [1404, 185] on icon at bounding box center [1405, 183] width 4 height 4
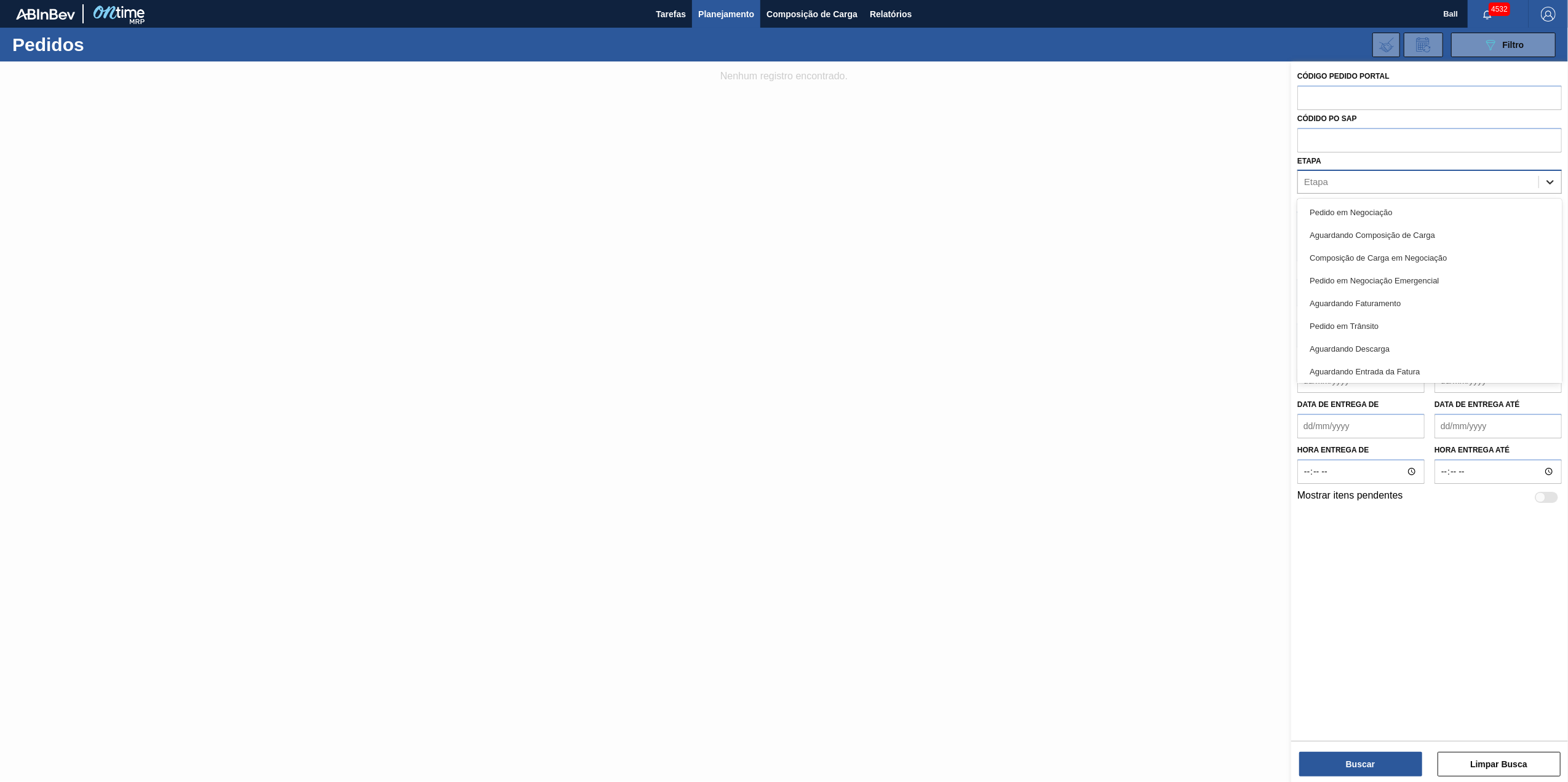
click at [1540, 182] on div at bounding box center [1550, 181] width 22 height 22
click at [1393, 349] on div "Em Cancelamento" at bounding box center [1430, 347] width 265 height 23
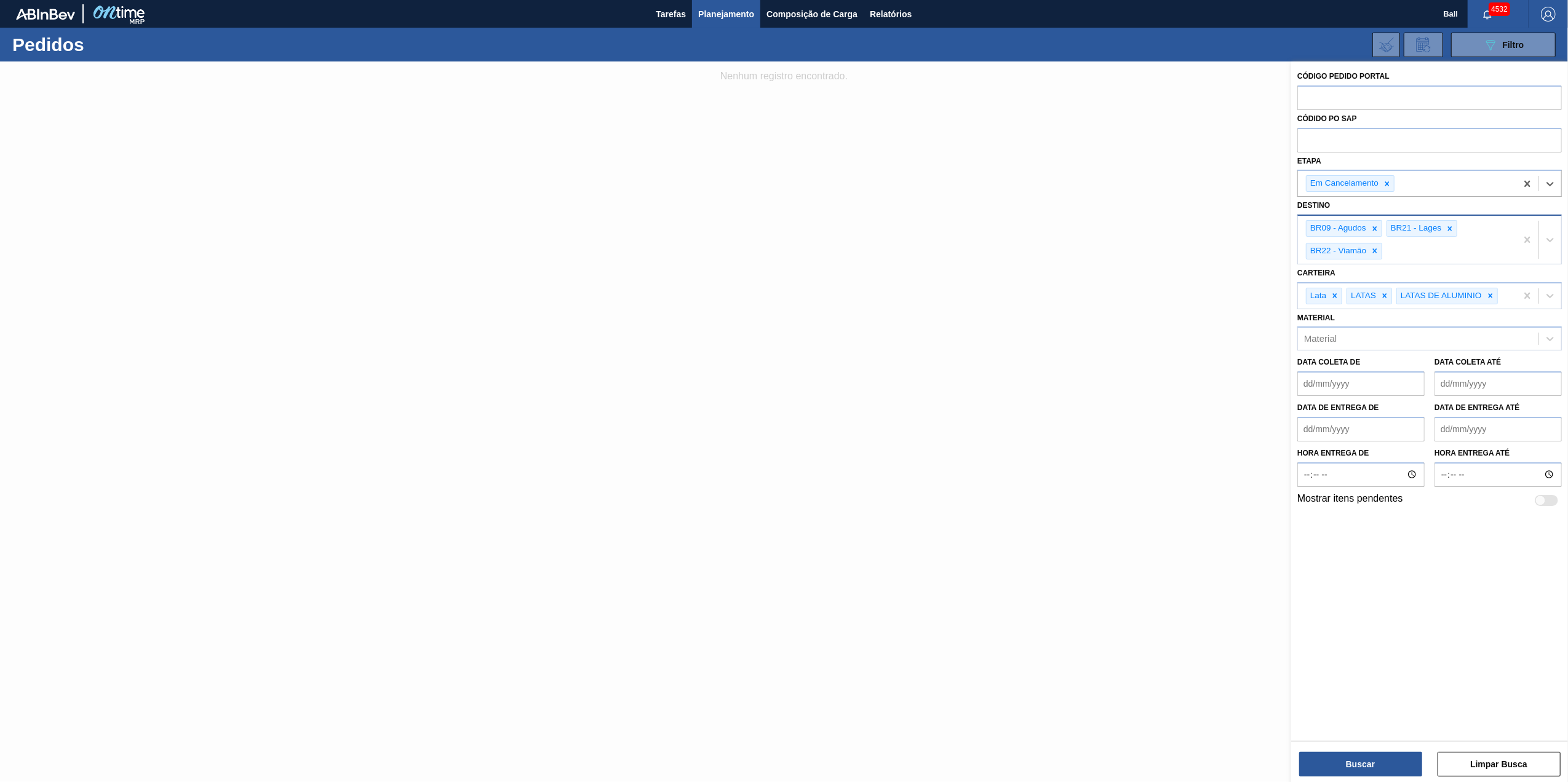
click at [1366, 778] on div "Código Pedido Portal Códido PO SAP Etapa option Em Cancelamento, selected. Sele…" at bounding box center [1430, 423] width 277 height 723
click at [1366, 770] on button "Buscar" at bounding box center [1360, 764] width 123 height 24
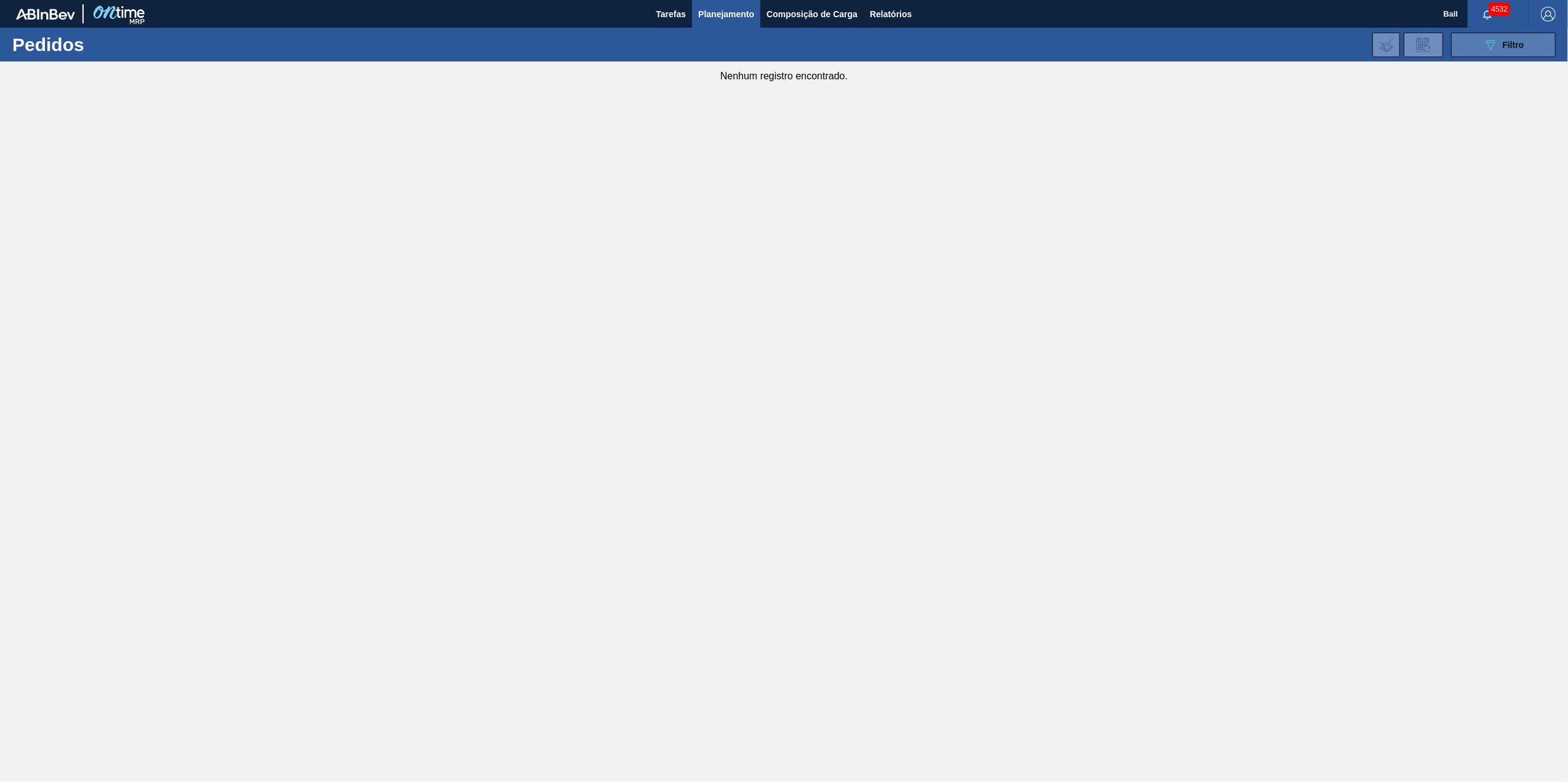
click at [1514, 54] on button "089F7B8B-B2A5-4AFE-B5C0-19BA573D28AC Filtro" at bounding box center [1503, 44] width 105 height 24
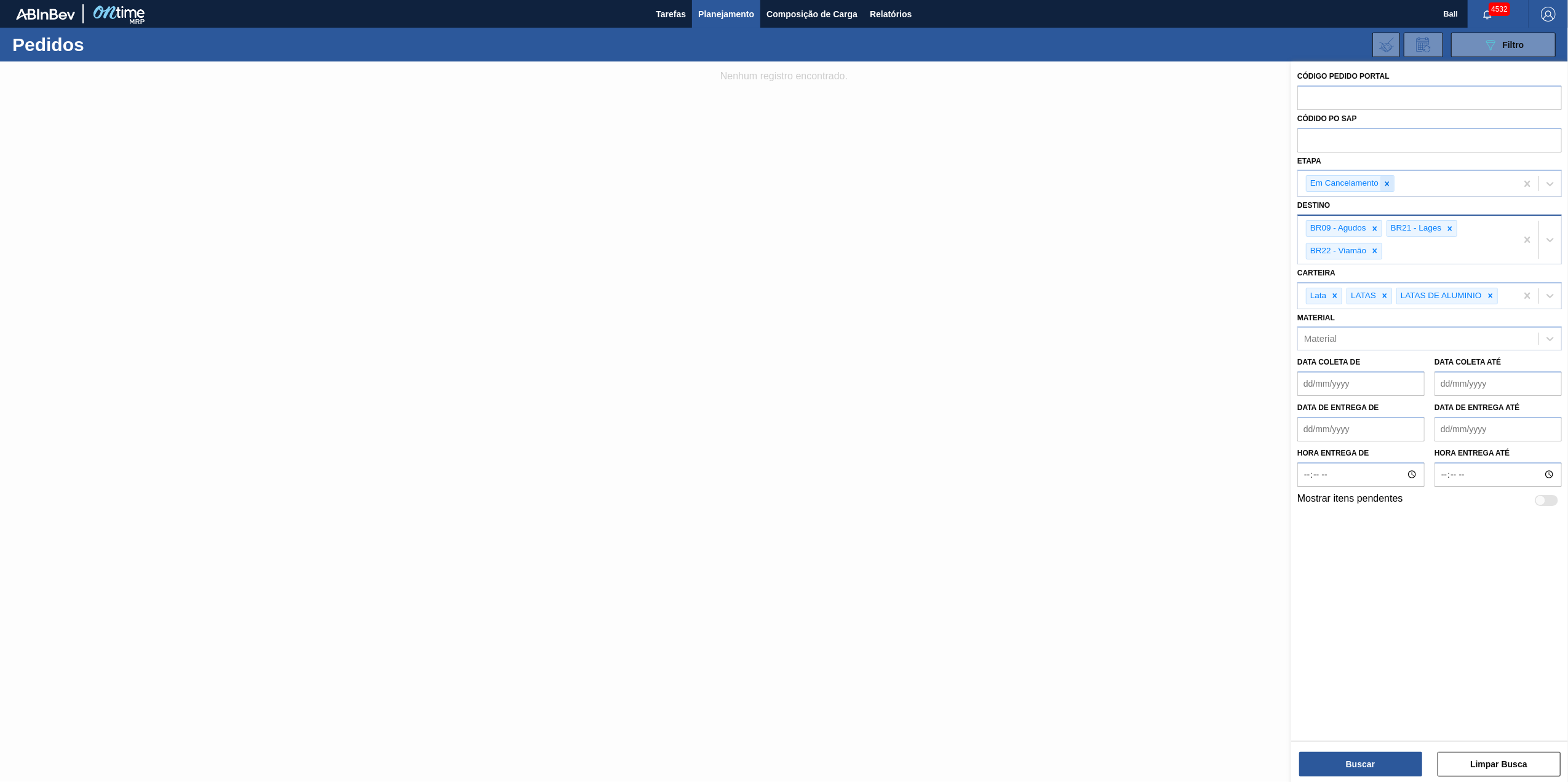
click at [1391, 187] on icon at bounding box center [1387, 184] width 9 height 9
